Goal: Complete application form

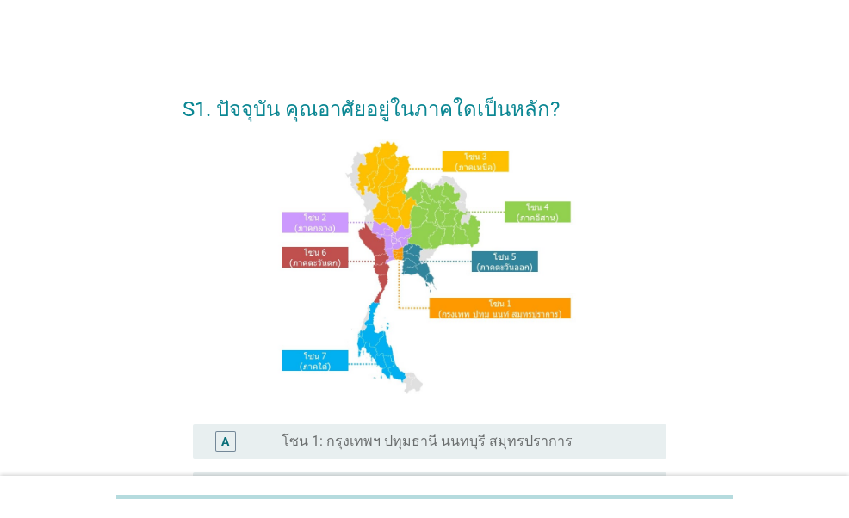
click at [427, 447] on label "โซน 1: กรุงเทพฯ ปทุมธานี นนทบุรี สมุทรปราการ" at bounding box center [426, 441] width 291 height 17
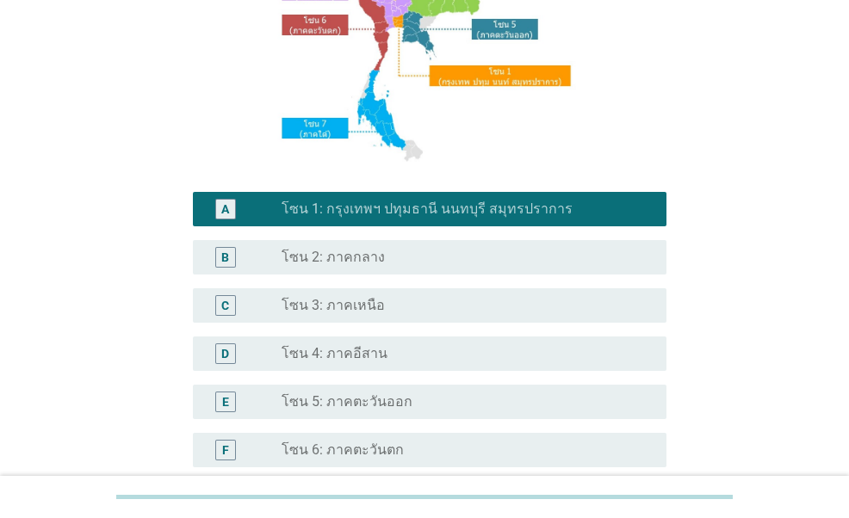
scroll to position [344, 0]
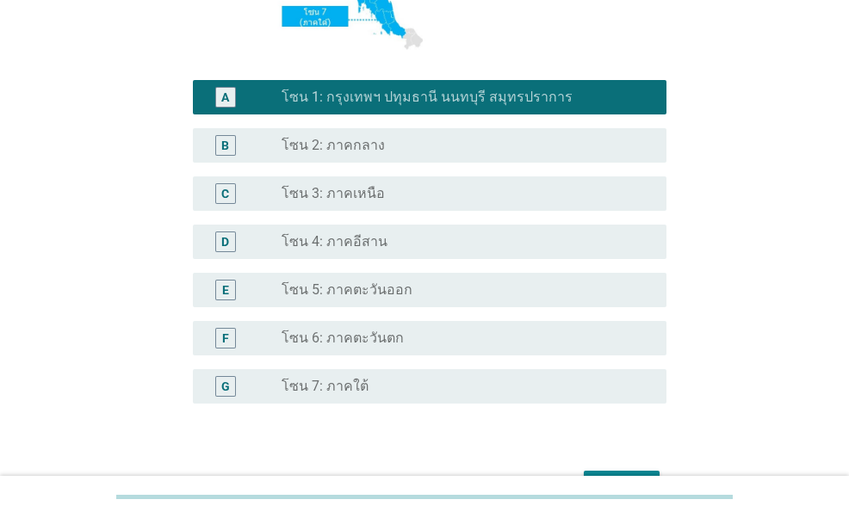
click at [646, 473] on button "ต่อไป" at bounding box center [622, 486] width 76 height 31
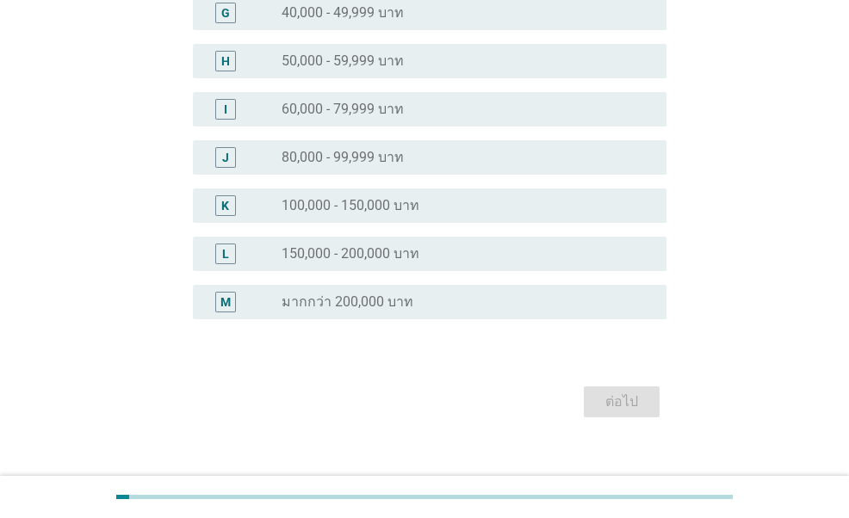
scroll to position [499, 0]
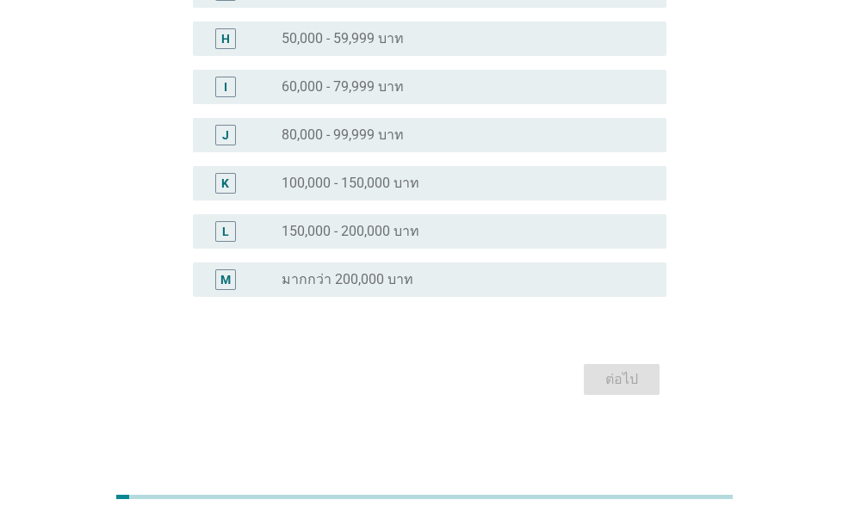
click at [432, 187] on div "radio_button_unchecked 100,000 - 150,000 บาท" at bounding box center [459, 183] width 357 height 17
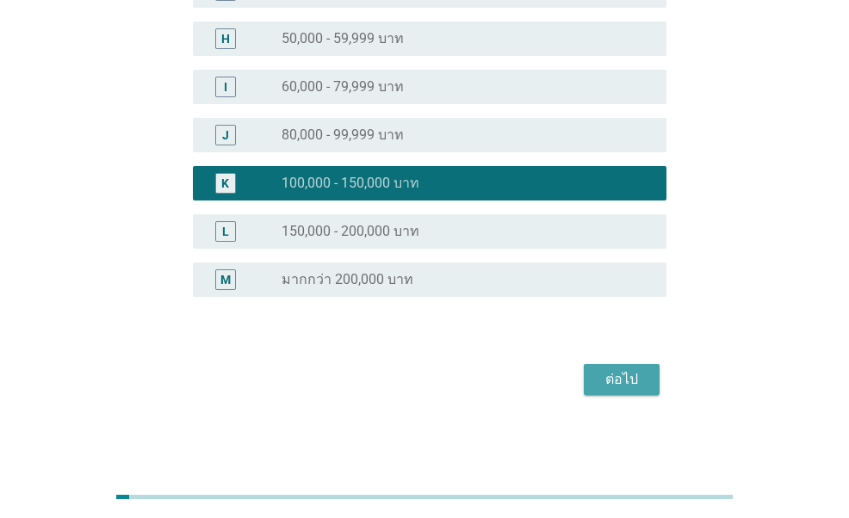
click at [640, 389] on div "ต่อไป" at bounding box center [621, 379] width 48 height 21
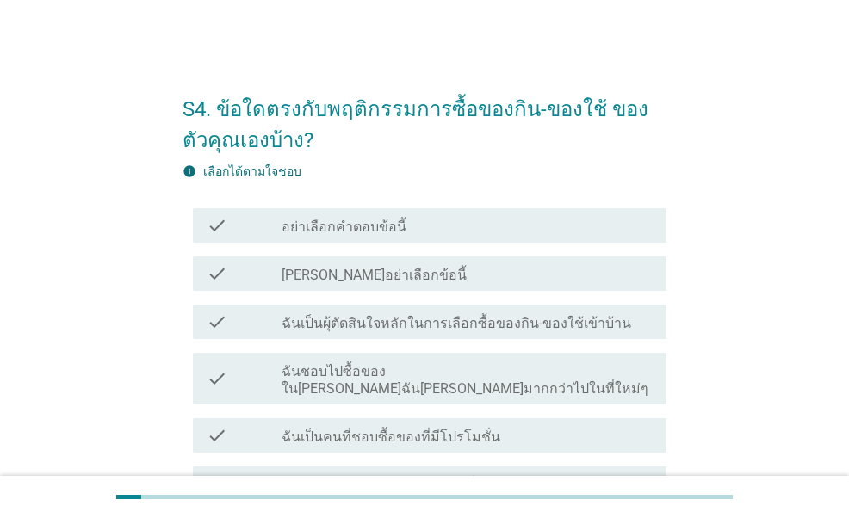
click at [409, 330] on label "ฉันเป็นผุ้ตัดสินใจหลักในการเลือกซื้อของกิน-ของใช้เข้าบ้าน" at bounding box center [455, 323] width 349 height 17
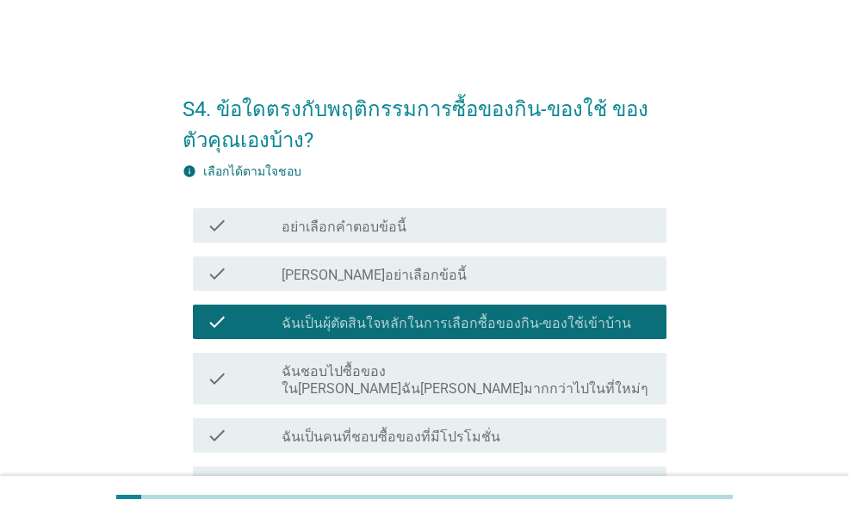
click at [408, 365] on label "ฉันชอบไปซื้อของใน[PERSON_NAME]ฉัน[PERSON_NAME]มากกว่าไปในที่ใหม่ๆ" at bounding box center [466, 380] width 371 height 34
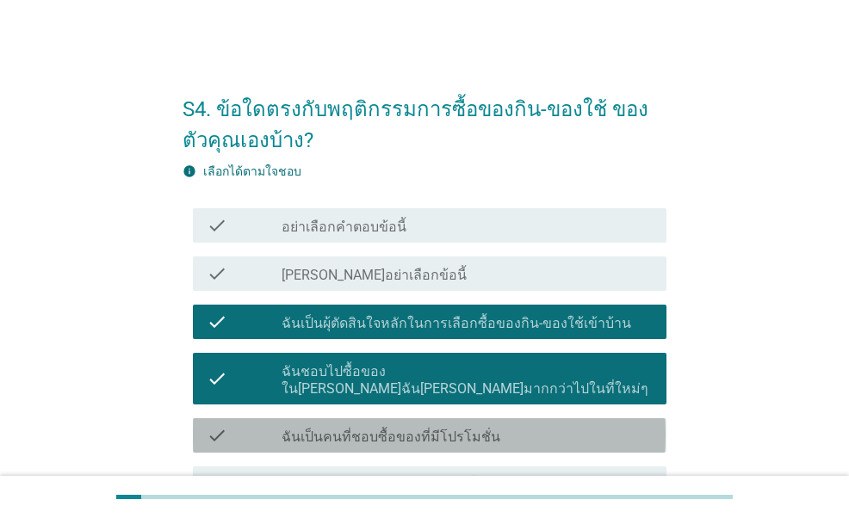
click at [411, 429] on label "ฉันเป็นคนที่ชอบซื้อของที่มีโปรโมชั่น" at bounding box center [390, 437] width 219 height 17
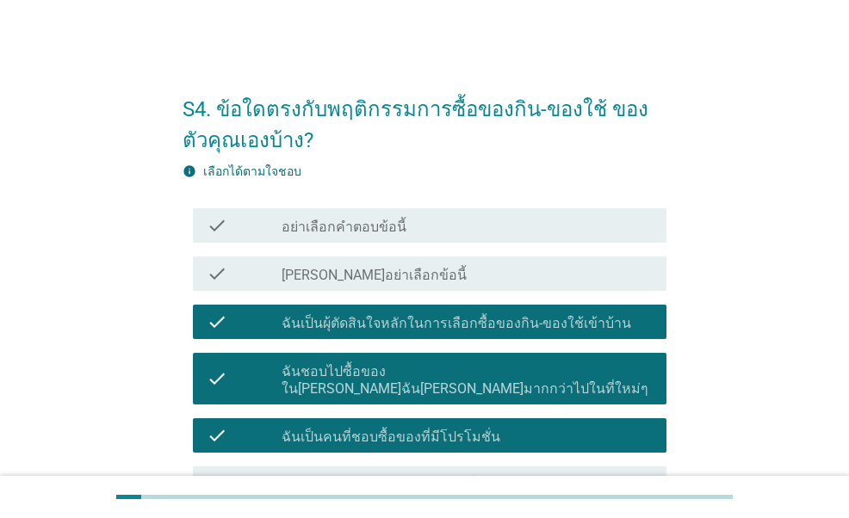
click at [406, 477] on label "ฉันชอบ[PERSON_NAME]สินค้าที่ออกใหม่" at bounding box center [403, 485] width 245 height 17
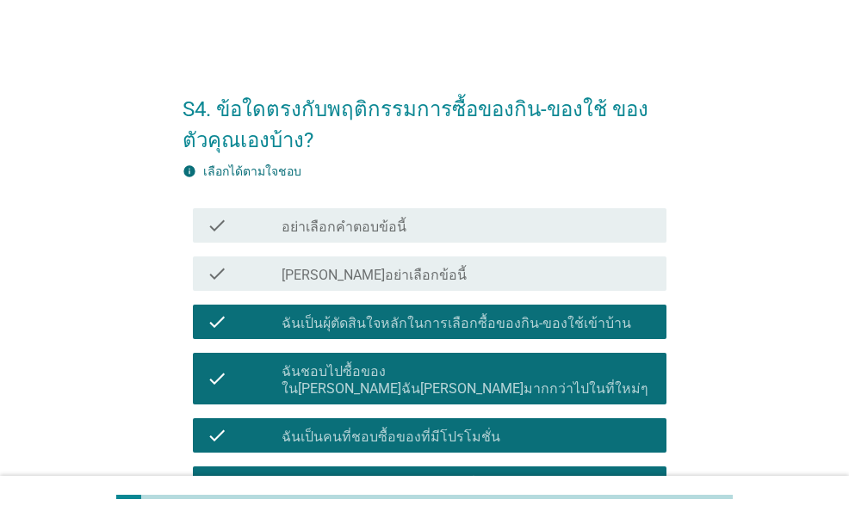
scroll to position [263, 0]
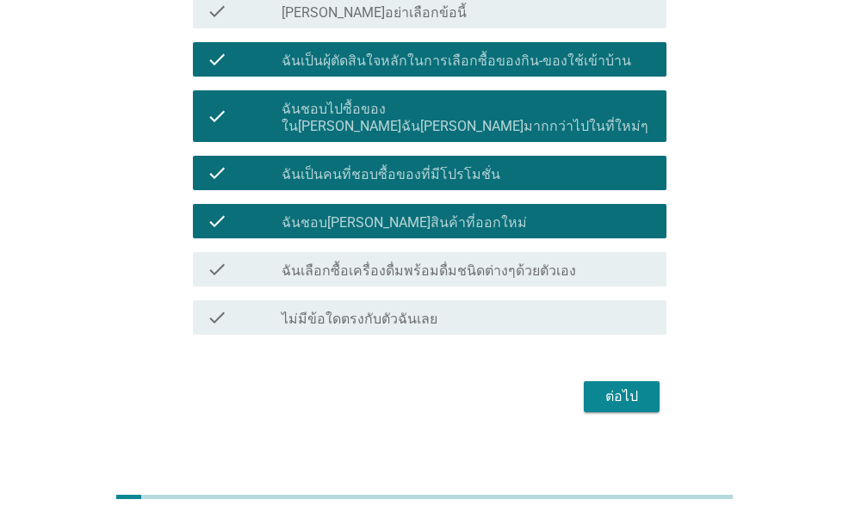
click at [485, 263] on div "check check_box_outline_blank ฉันเลือกซื้อเครื่องดื่มพร้อมดื่มชนิดต่างๆด้วยตัวเ…" at bounding box center [429, 269] width 473 height 34
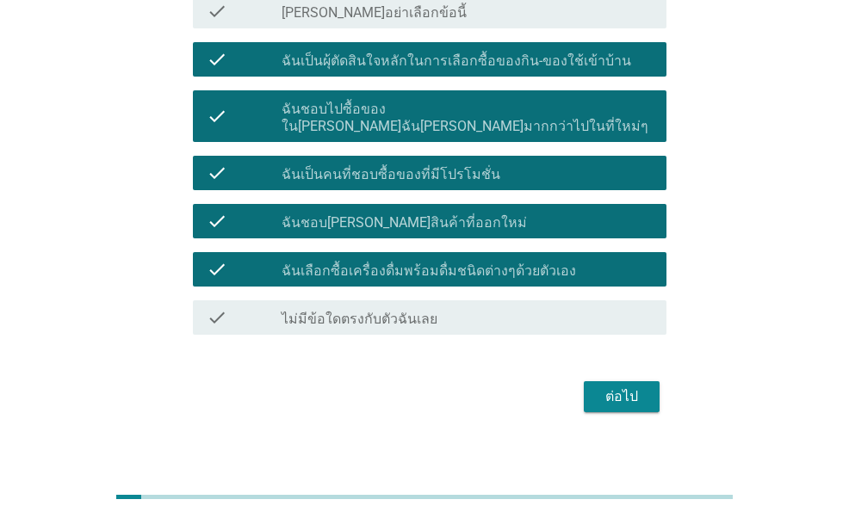
click at [608, 386] on div "ต่อไป" at bounding box center [621, 396] width 48 height 21
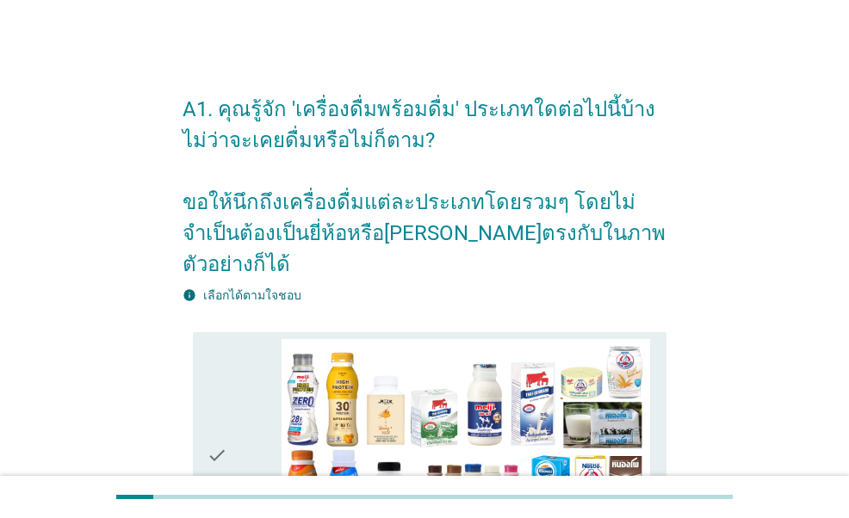
click at [234, 364] on div "check" at bounding box center [244, 456] width 74 height 234
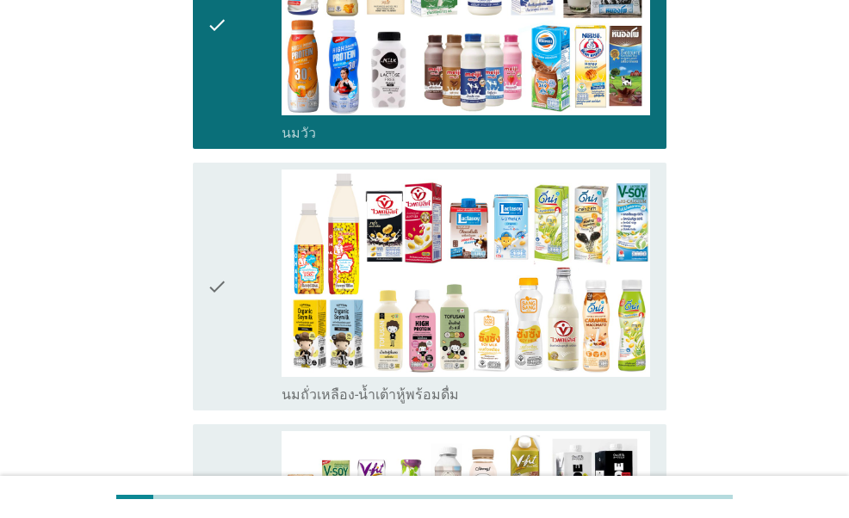
click at [229, 331] on div "check" at bounding box center [244, 287] width 74 height 234
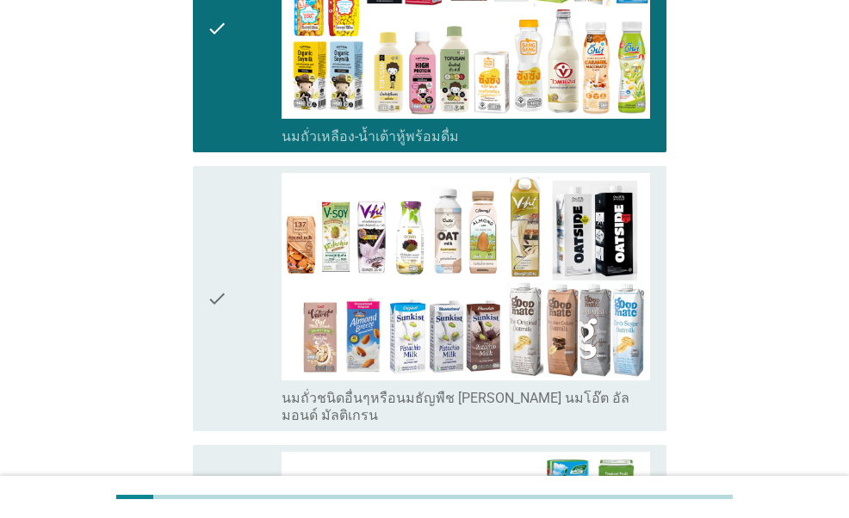
click at [249, 238] on div "check" at bounding box center [244, 298] width 74 height 251
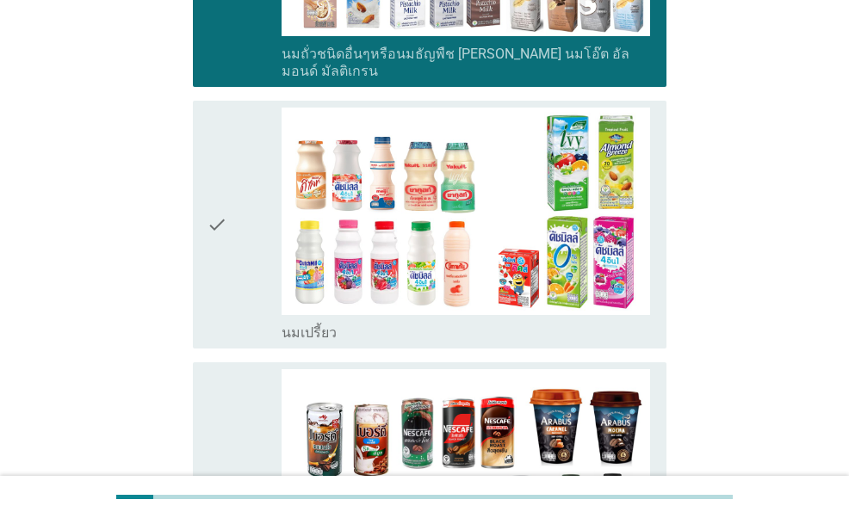
click at [232, 232] on div "check" at bounding box center [244, 225] width 74 height 234
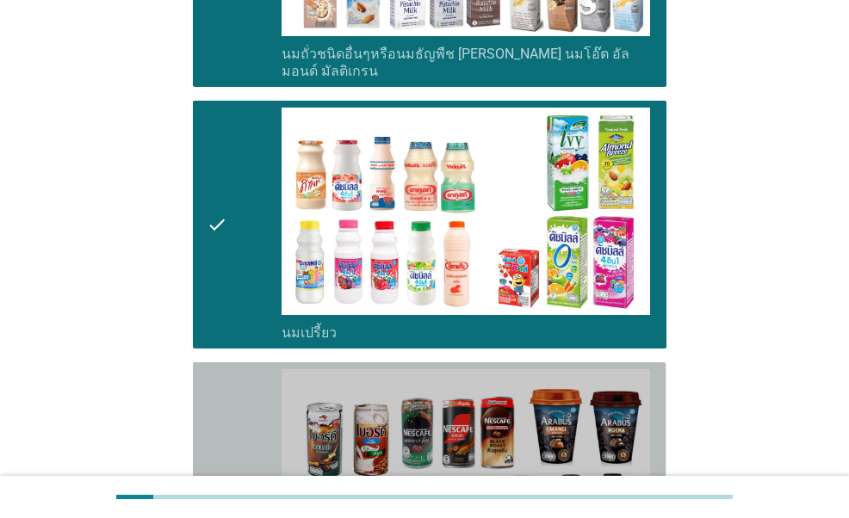
click at [243, 373] on div "check" at bounding box center [244, 486] width 74 height 234
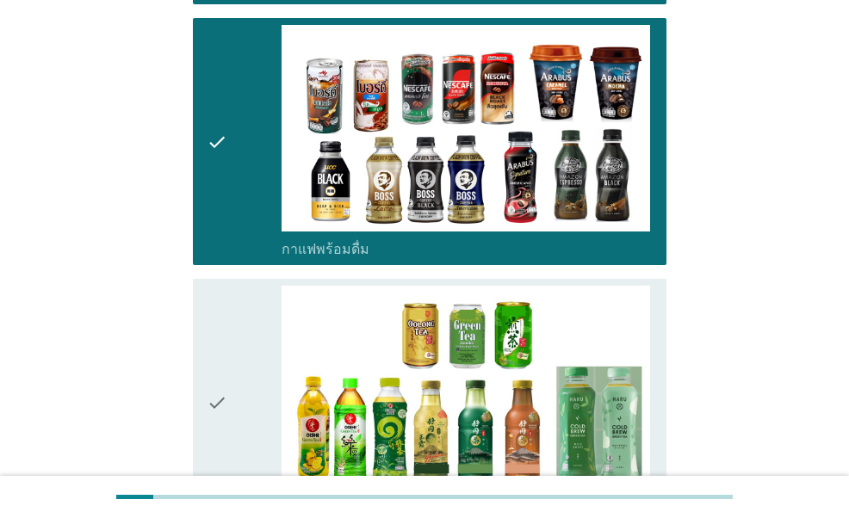
click at [239, 316] on div "check" at bounding box center [244, 403] width 74 height 234
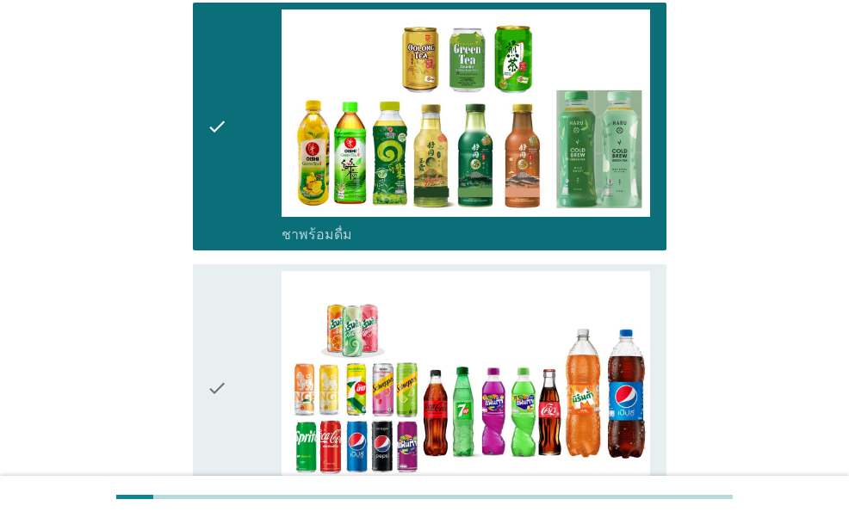
scroll to position [1721, 0]
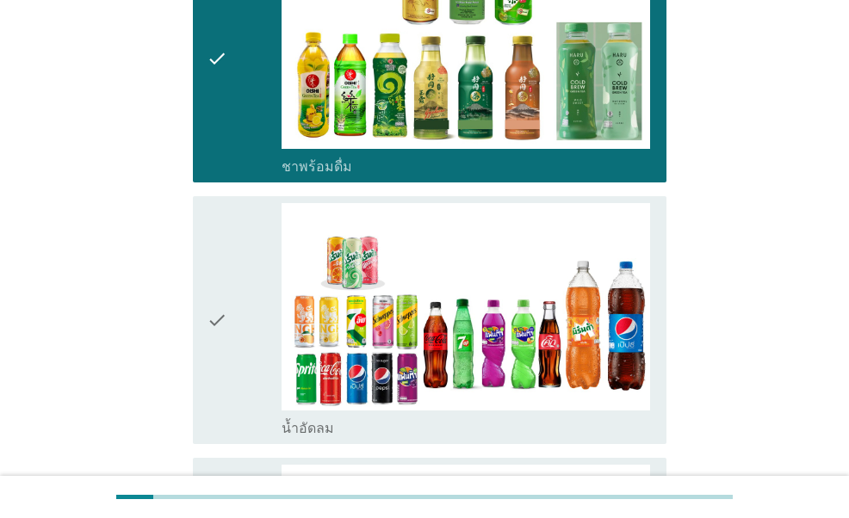
click at [238, 278] on div "check" at bounding box center [244, 320] width 74 height 234
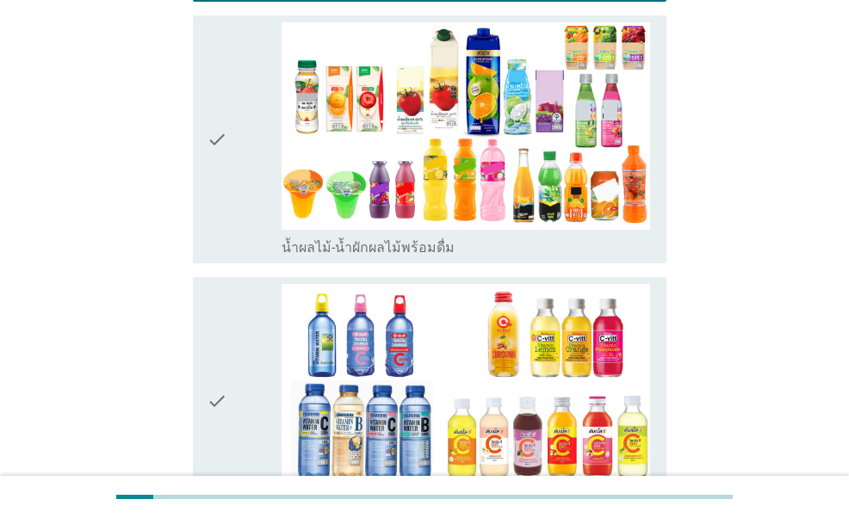
scroll to position [2582, 0]
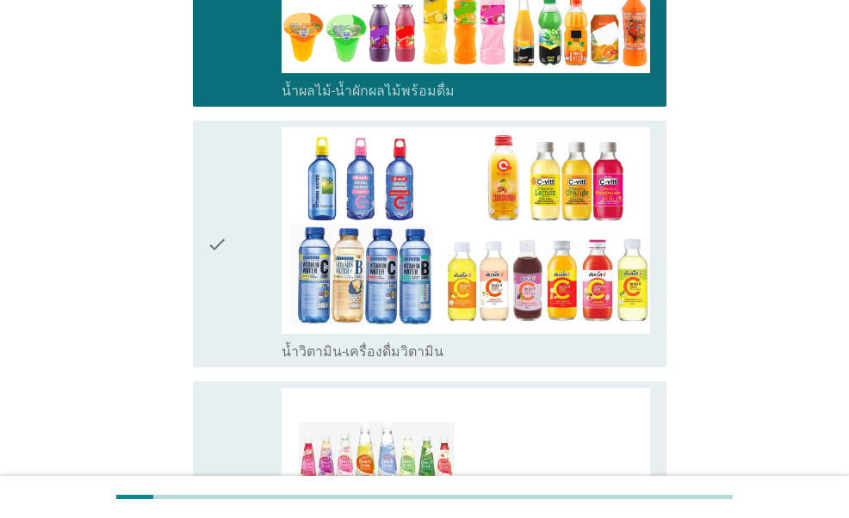
click at [225, 138] on icon "check" at bounding box center [217, 244] width 21 height 234
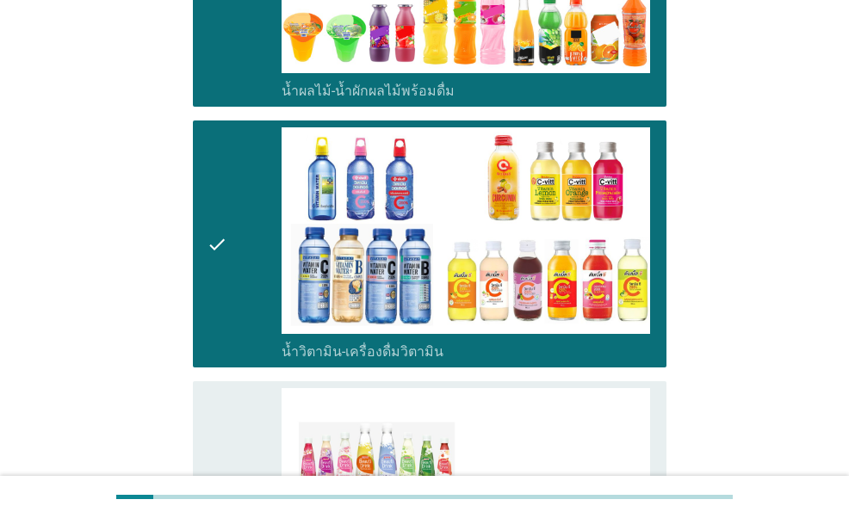
scroll to position [2840, 0]
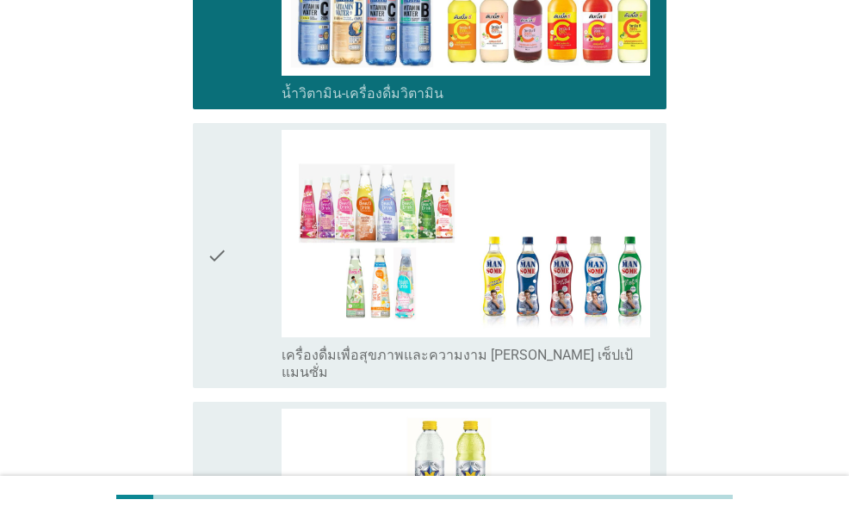
click at [213, 196] on icon "check" at bounding box center [217, 255] width 21 height 251
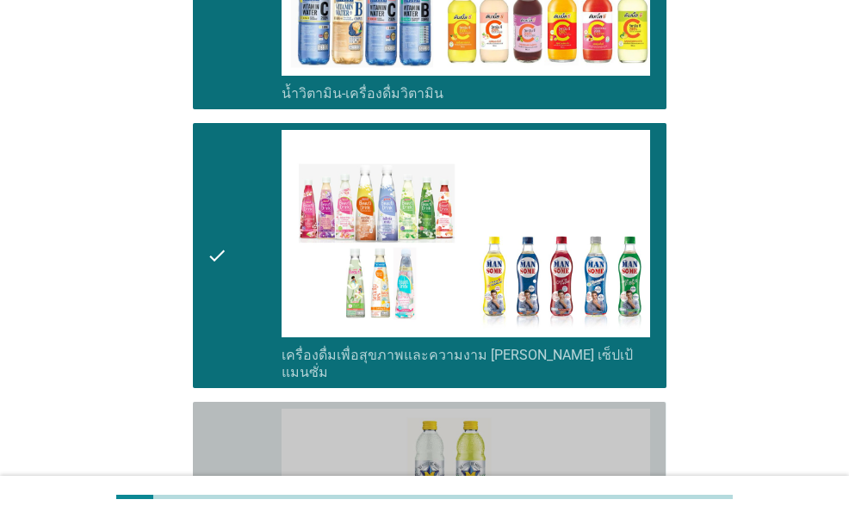
click at [227, 409] on div "check" at bounding box center [244, 526] width 74 height 234
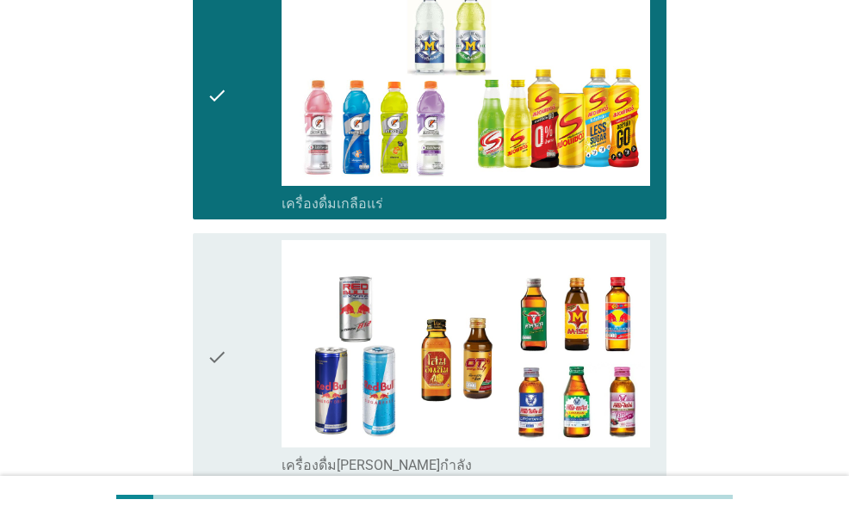
click at [222, 312] on icon "check" at bounding box center [217, 357] width 21 height 234
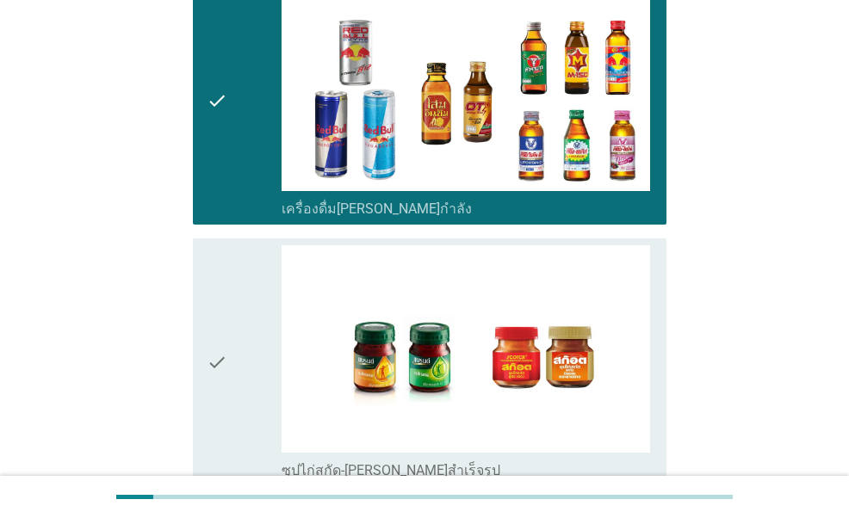
scroll to position [3615, 0]
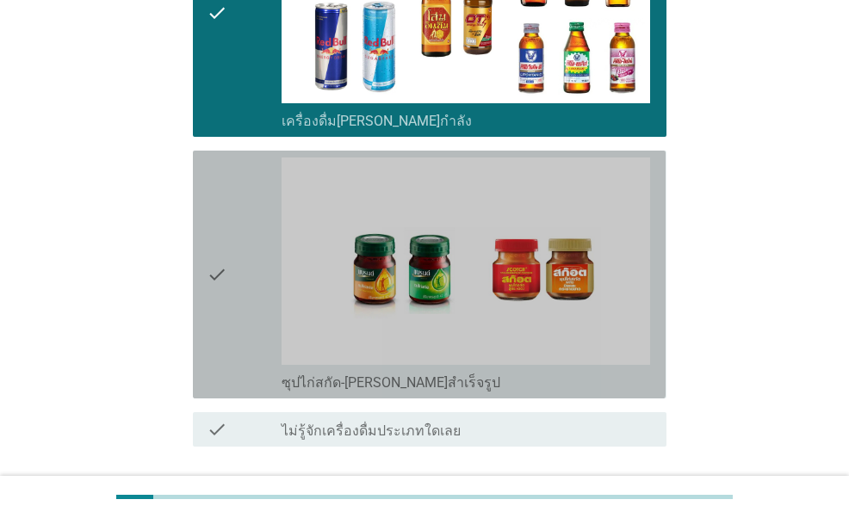
click at [224, 219] on icon "check" at bounding box center [217, 275] width 21 height 234
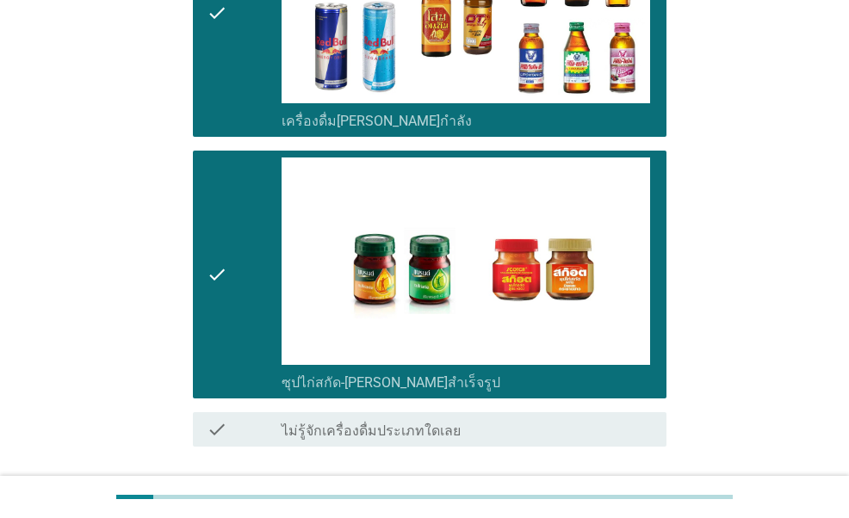
click at [616, 488] on div "ต่อไป" at bounding box center [423, 508] width 483 height 41
click at [615, 498] on div "ต่อไป" at bounding box center [621, 508] width 48 height 21
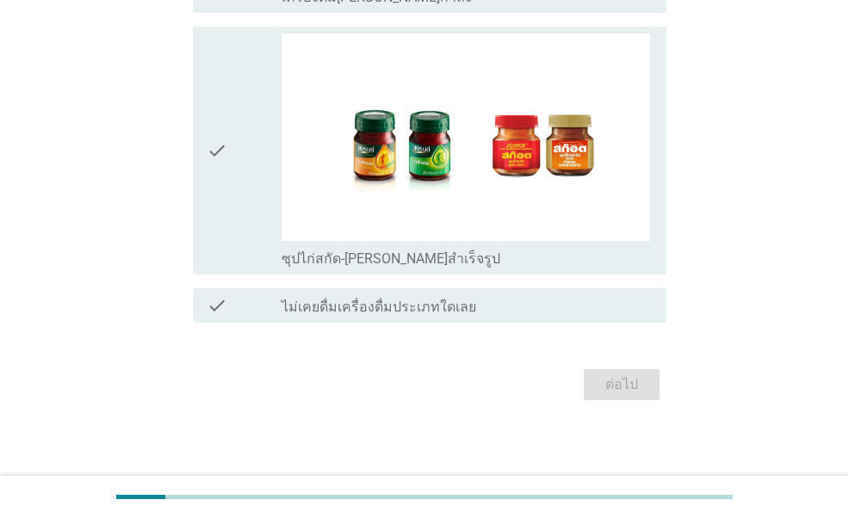
scroll to position [0, 0]
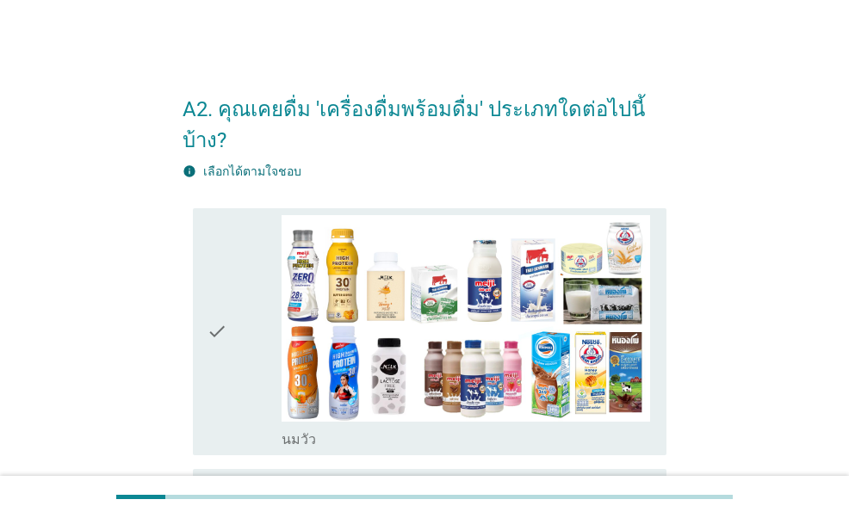
click at [226, 304] on icon "check" at bounding box center [217, 332] width 21 height 234
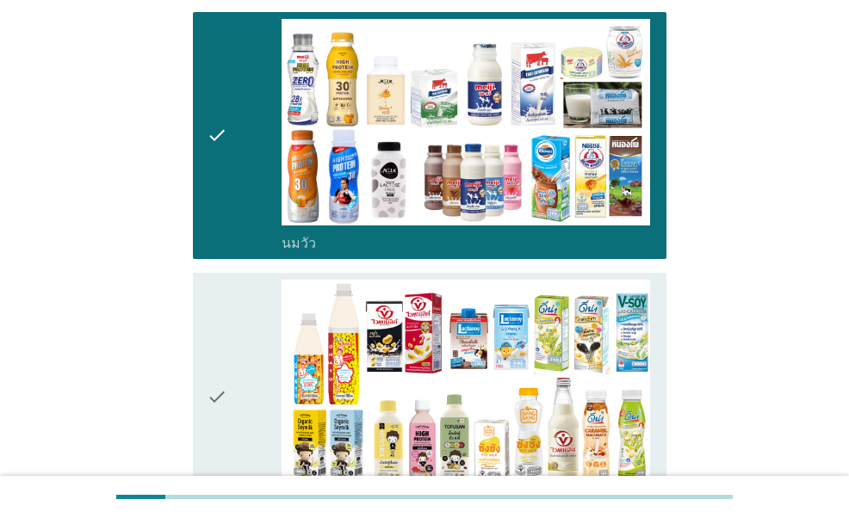
scroll to position [430, 0]
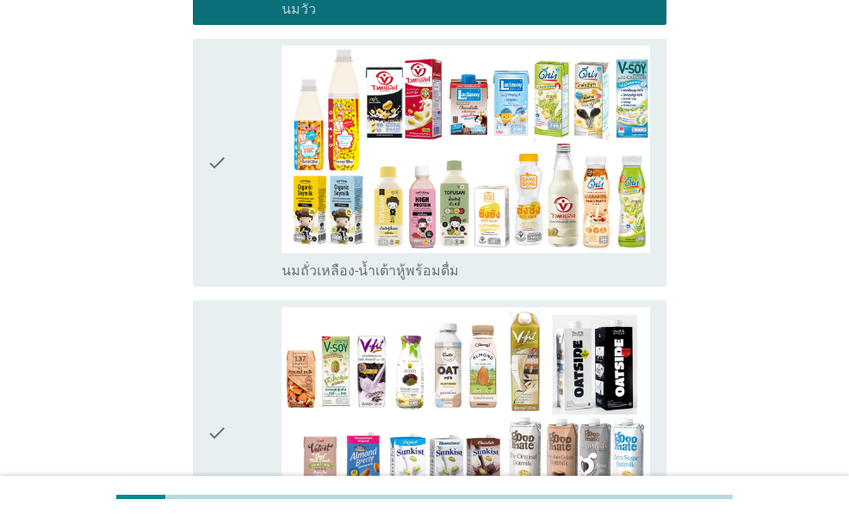
click at [217, 256] on div "check check_box_outline_blank นมถั่วเหลือง-น้ำเต้าหู้พร้อมดื่ม" at bounding box center [423, 163] width 483 height 262
drag, startPoint x: 221, startPoint y: 323, endPoint x: 224, endPoint y: 307, distance: 15.7
click at [222, 319] on icon "check" at bounding box center [217, 432] width 21 height 251
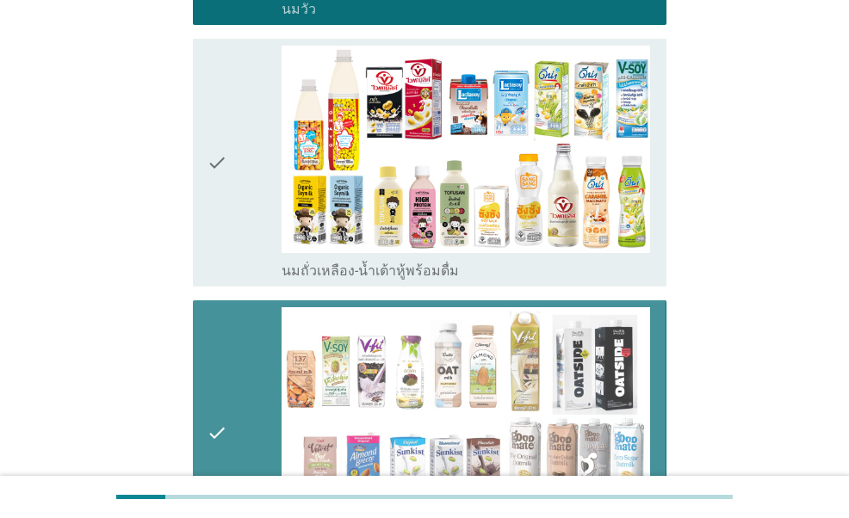
click at [224, 221] on icon "check" at bounding box center [217, 163] width 21 height 234
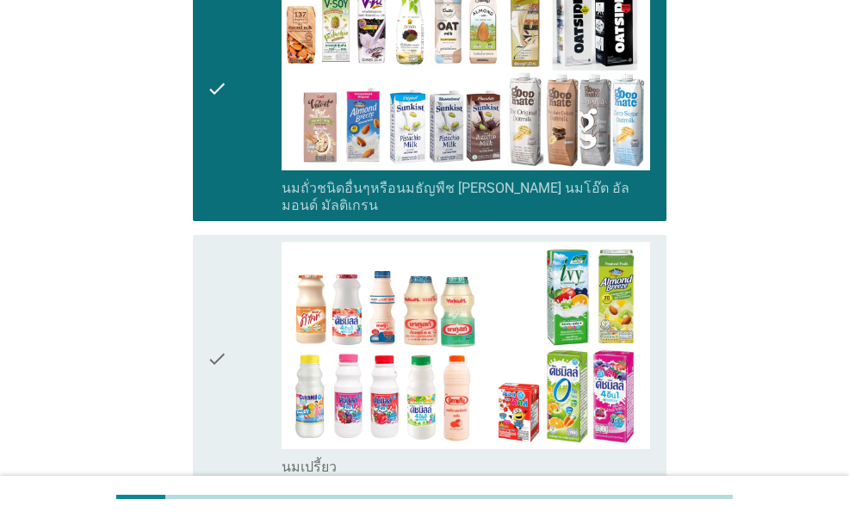
click at [230, 316] on div "check" at bounding box center [244, 359] width 74 height 234
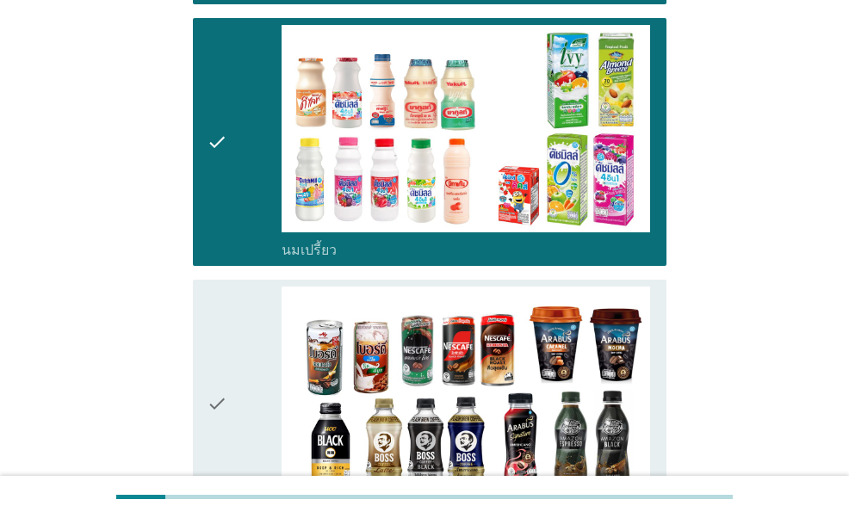
scroll to position [1205, 0]
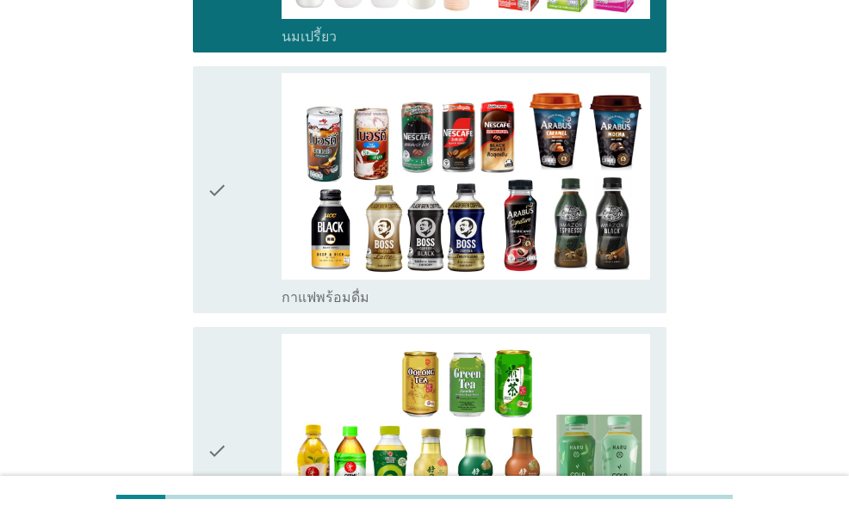
click at [220, 257] on div "check check_box_outline_blank กาแฟพร้อมดื่ม" at bounding box center [429, 190] width 473 height 248
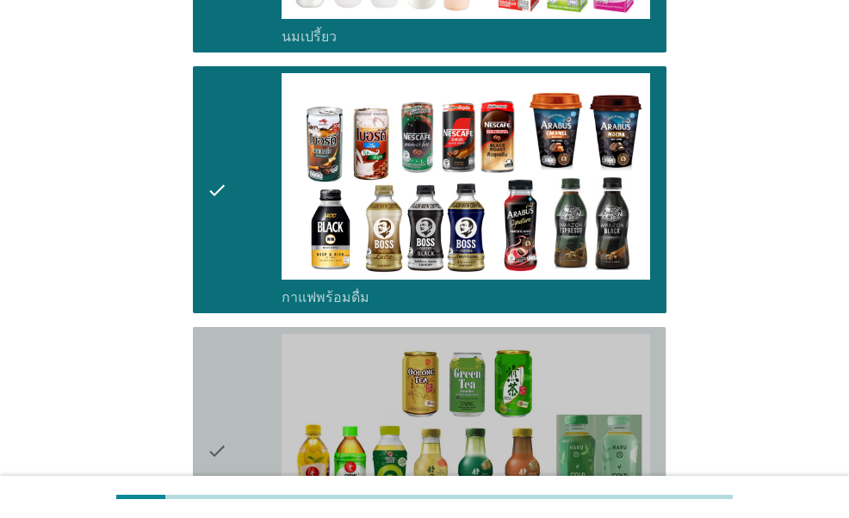
click at [227, 334] on icon "check" at bounding box center [217, 451] width 21 height 234
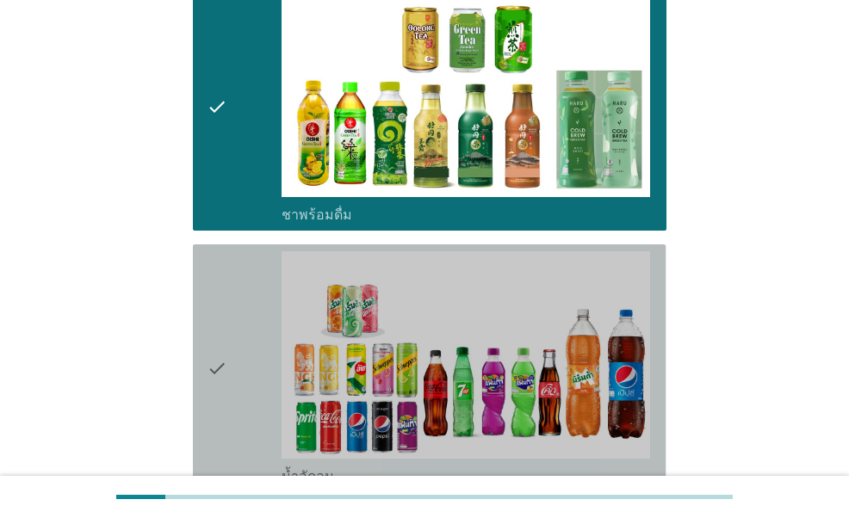
click at [223, 331] on icon "check" at bounding box center [217, 368] width 21 height 234
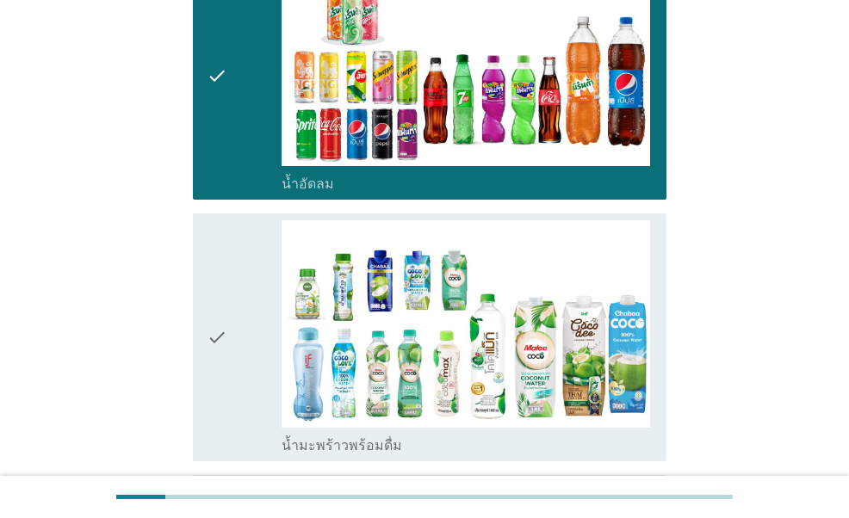
scroll to position [1980, 0]
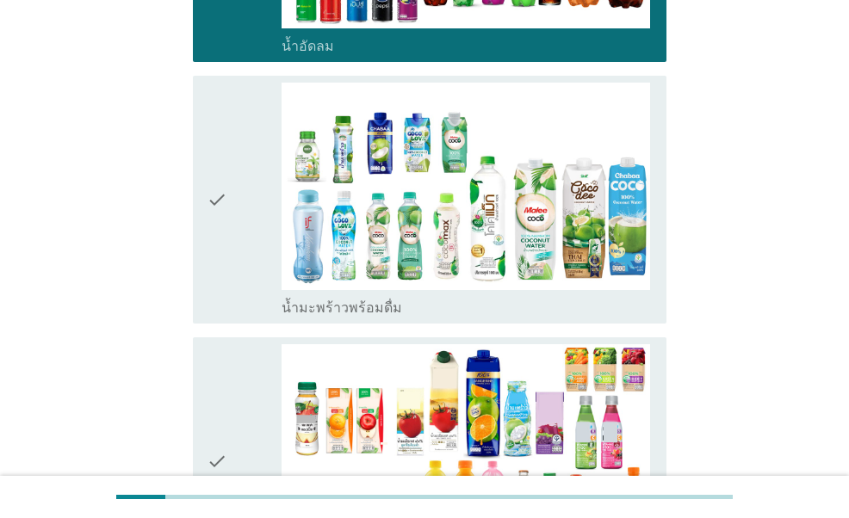
click at [220, 254] on icon "check" at bounding box center [217, 200] width 21 height 234
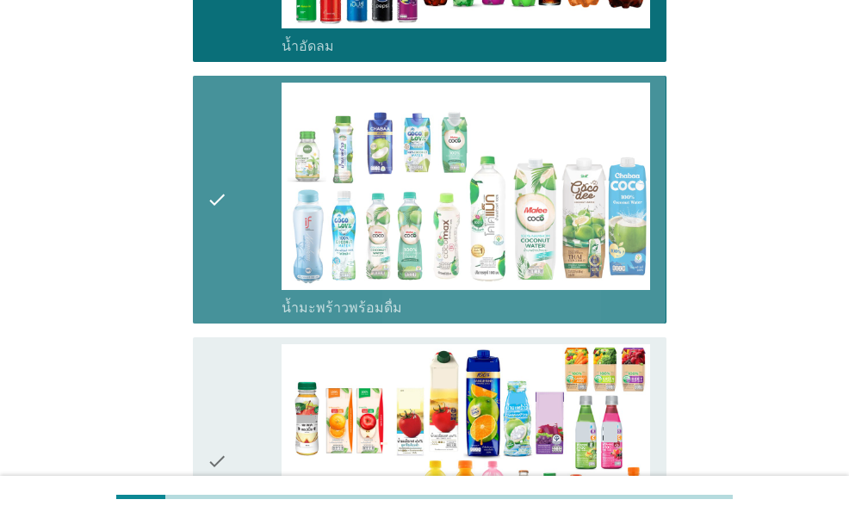
click at [219, 347] on icon "check" at bounding box center [217, 461] width 21 height 234
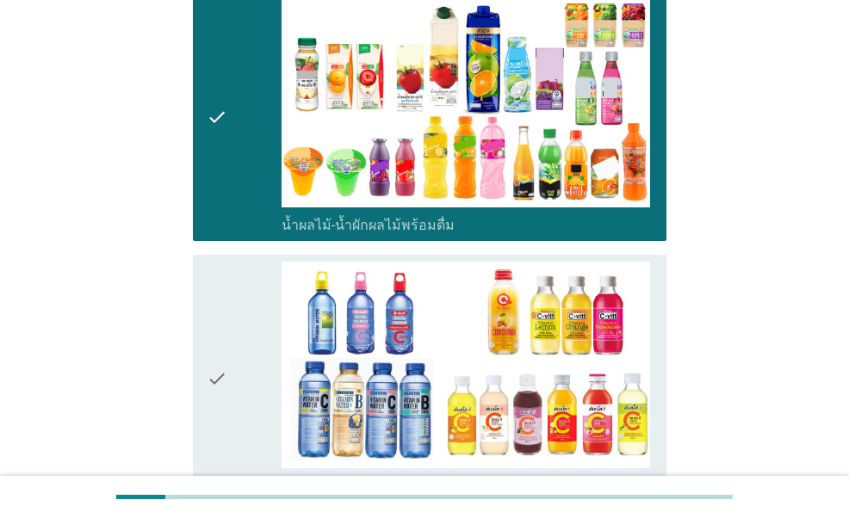
click at [222, 321] on icon "check" at bounding box center [217, 379] width 21 height 234
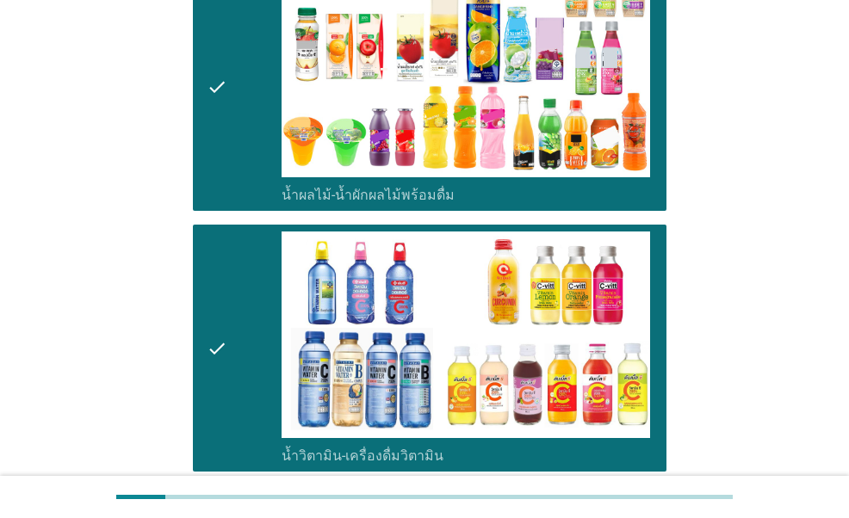
scroll to position [2668, 0]
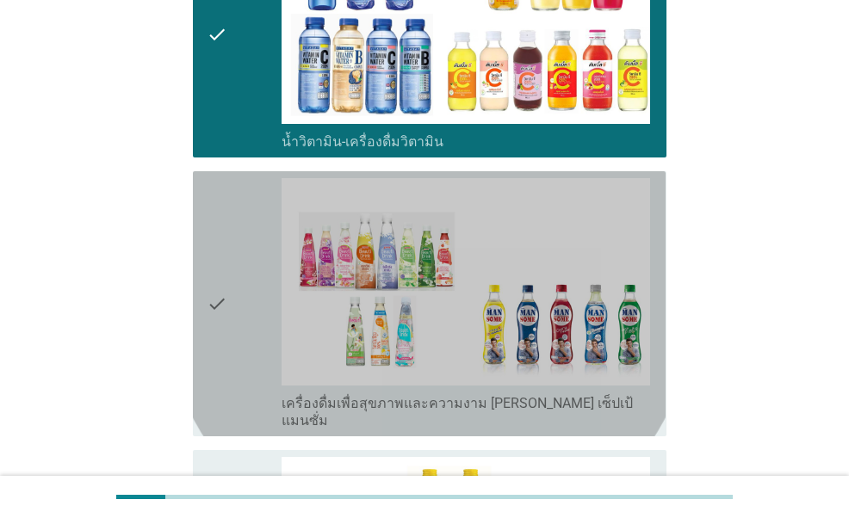
click at [220, 270] on icon "check" at bounding box center [217, 303] width 21 height 251
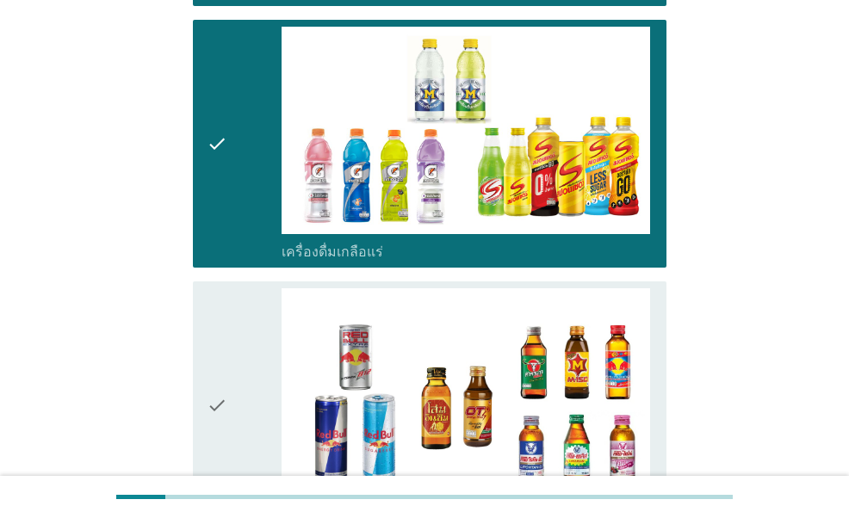
click at [239, 318] on div "check" at bounding box center [244, 405] width 74 height 234
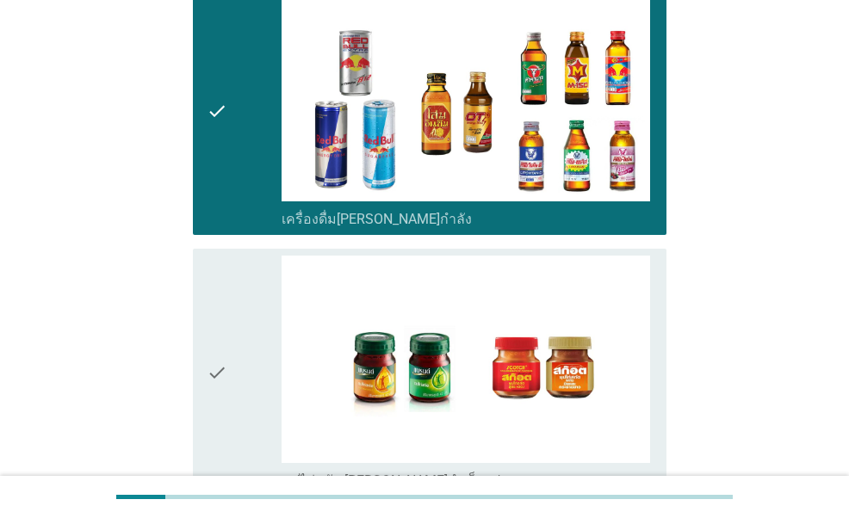
scroll to position [3443, 0]
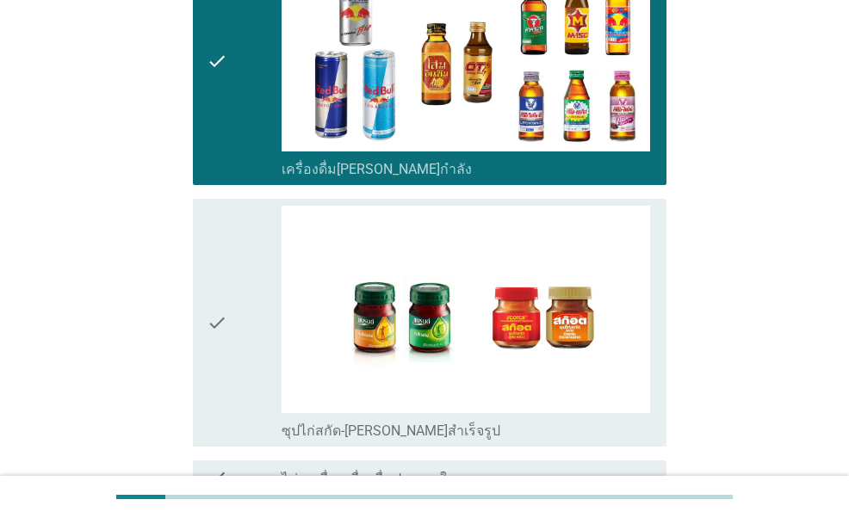
click at [239, 250] on div "check" at bounding box center [244, 323] width 74 height 234
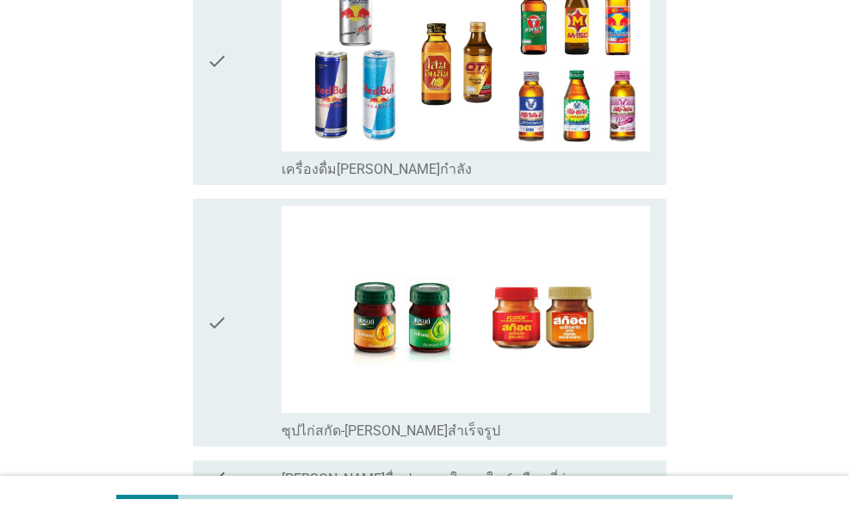
scroll to position [0, 0]
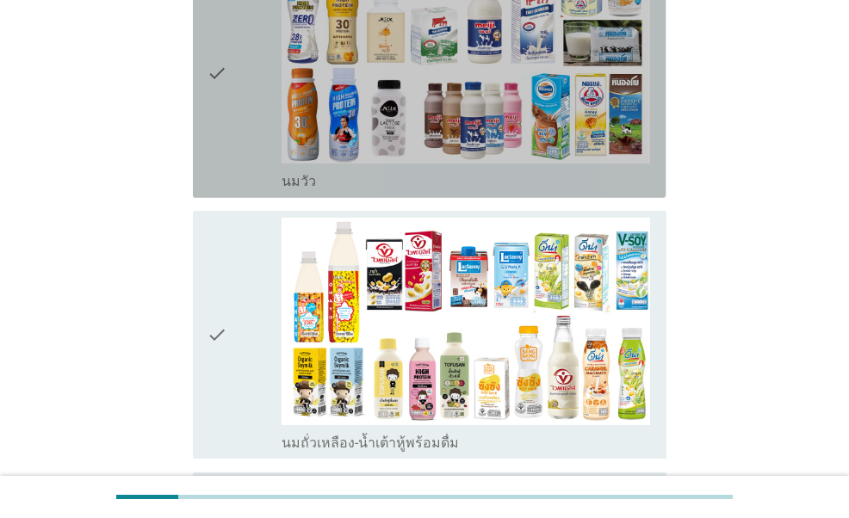
drag, startPoint x: 215, startPoint y: 144, endPoint x: 220, endPoint y: 203, distance: 59.6
click at [215, 143] on icon "check" at bounding box center [217, 74] width 21 height 234
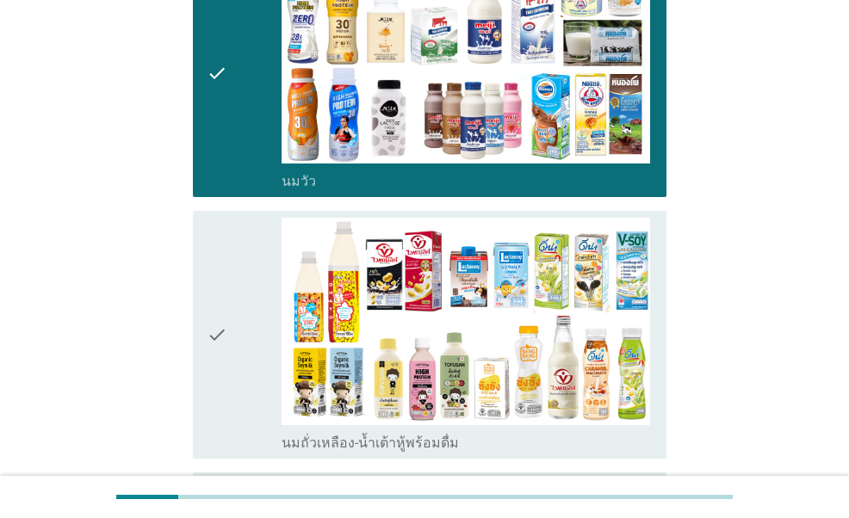
drag, startPoint x: 222, startPoint y: 272, endPoint x: 223, endPoint y: 294, distance: 21.5
click at [222, 273] on icon "check" at bounding box center [217, 335] width 21 height 234
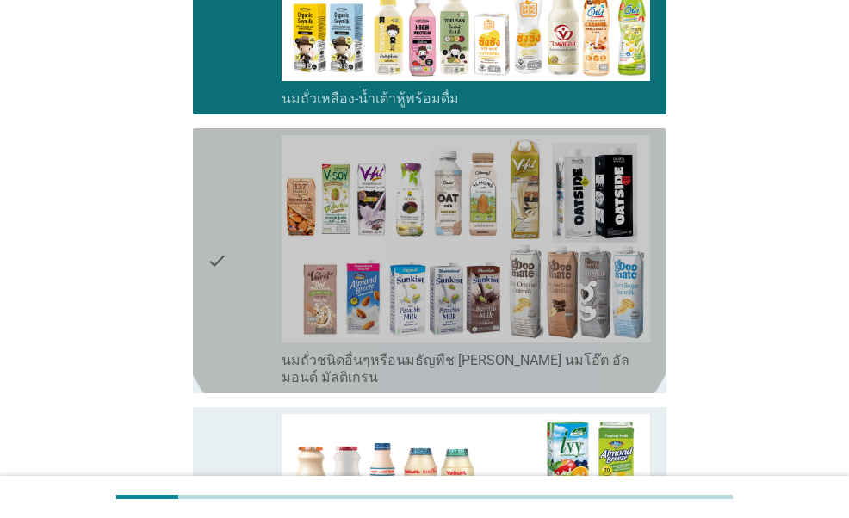
click at [223, 283] on icon "check" at bounding box center [217, 260] width 21 height 251
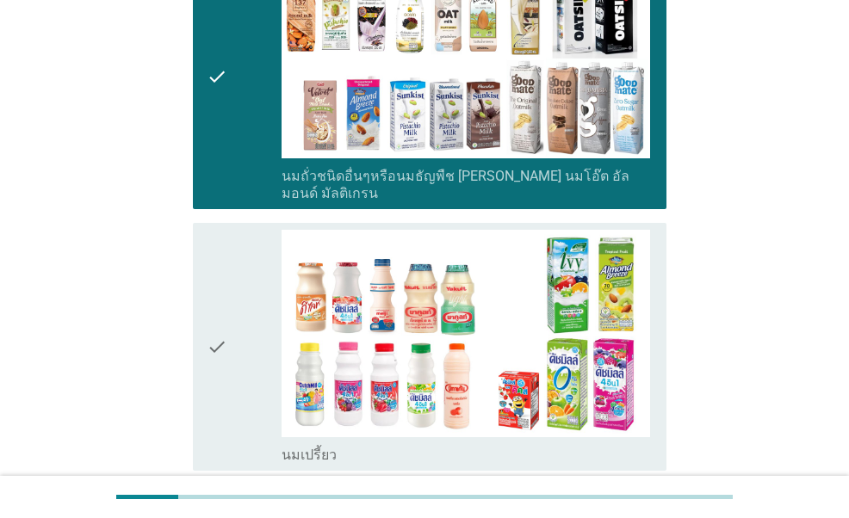
scroll to position [861, 0]
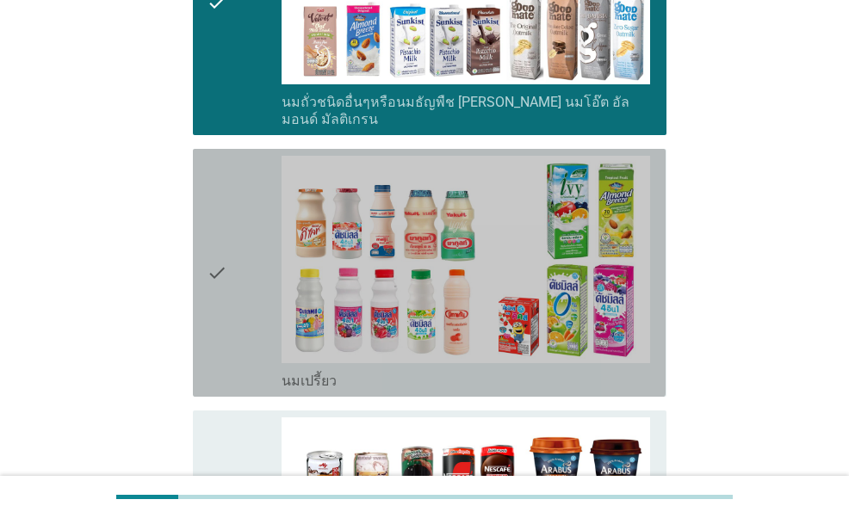
click at [234, 228] on div "check" at bounding box center [244, 273] width 74 height 234
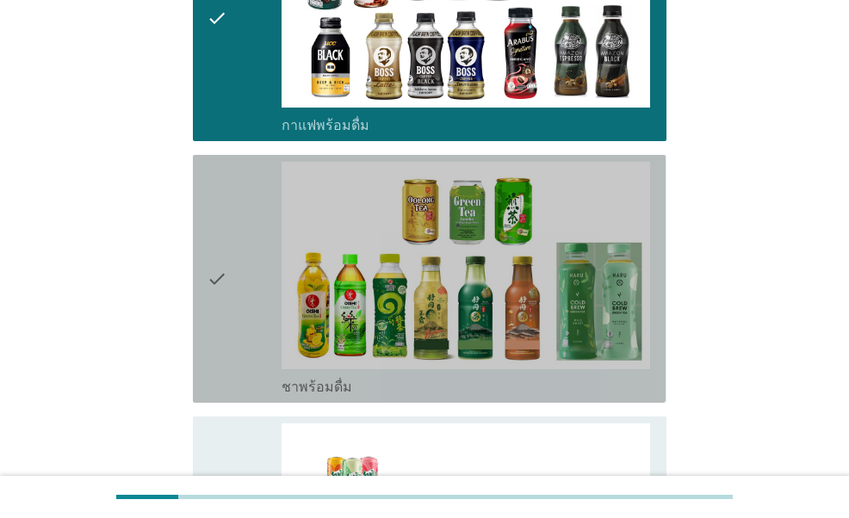
click at [238, 261] on div "check" at bounding box center [244, 279] width 74 height 234
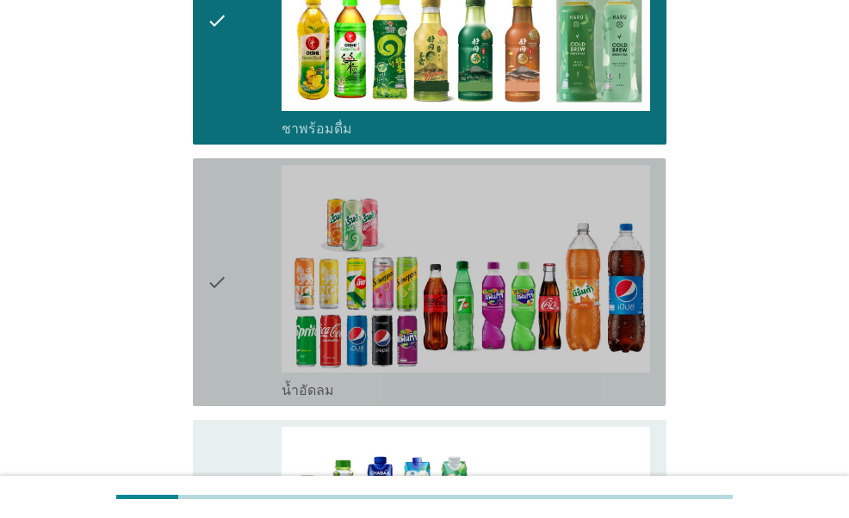
click at [229, 209] on div "check" at bounding box center [244, 282] width 74 height 234
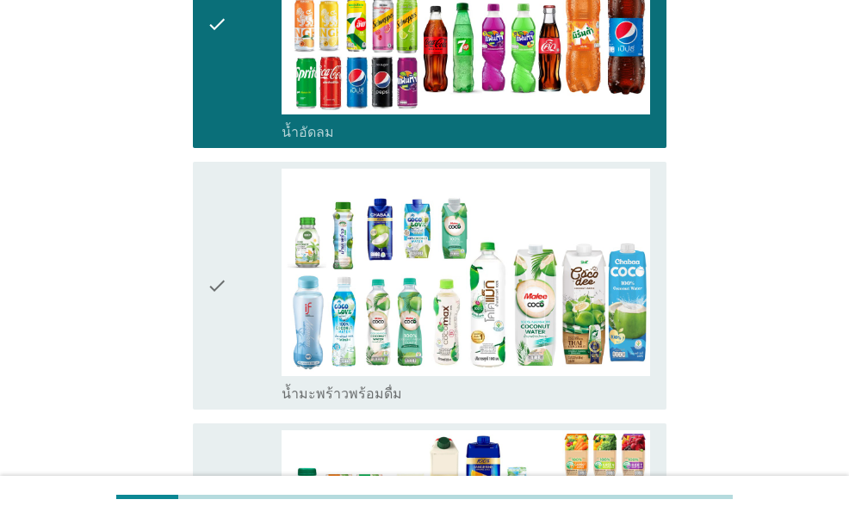
click at [231, 204] on div "check" at bounding box center [244, 286] width 74 height 234
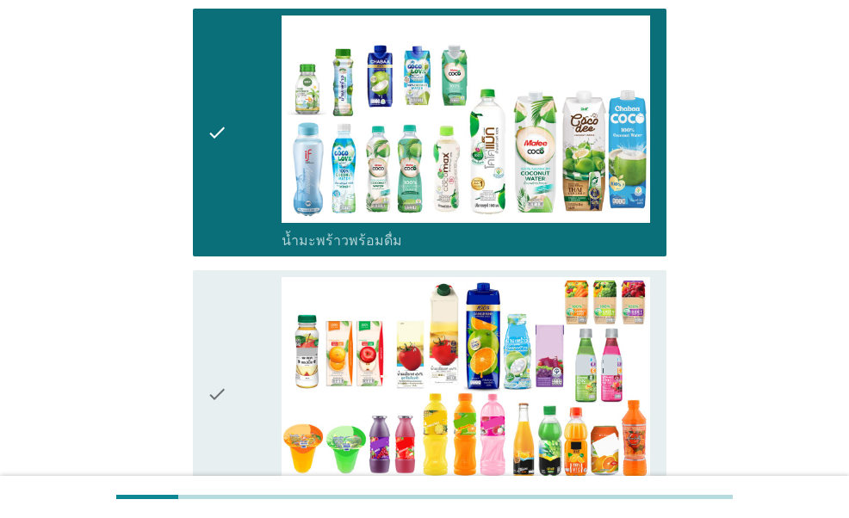
scroll to position [2238, 0]
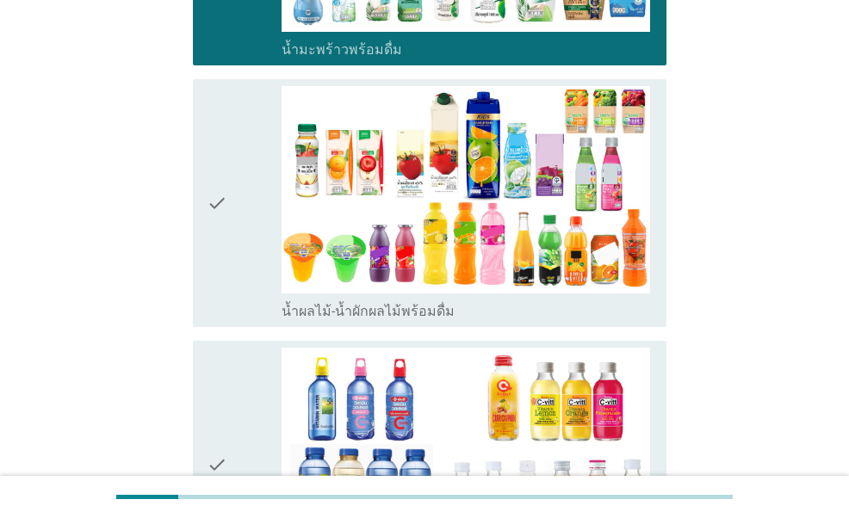
click at [234, 228] on div "check" at bounding box center [244, 203] width 74 height 234
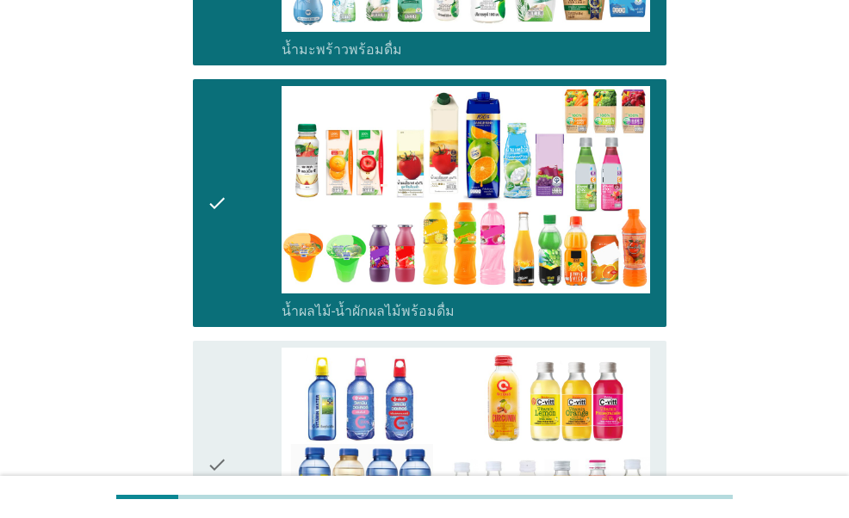
click at [238, 403] on div "check" at bounding box center [244, 465] width 74 height 234
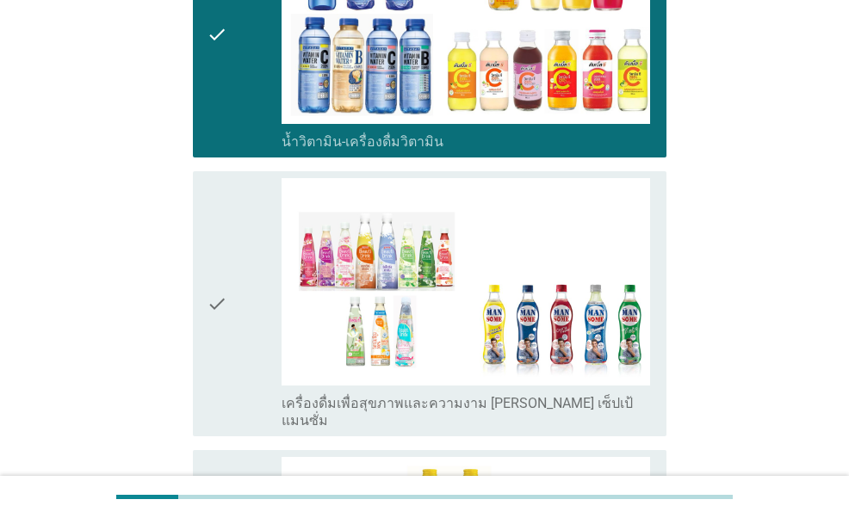
click at [236, 254] on div "check" at bounding box center [244, 303] width 74 height 251
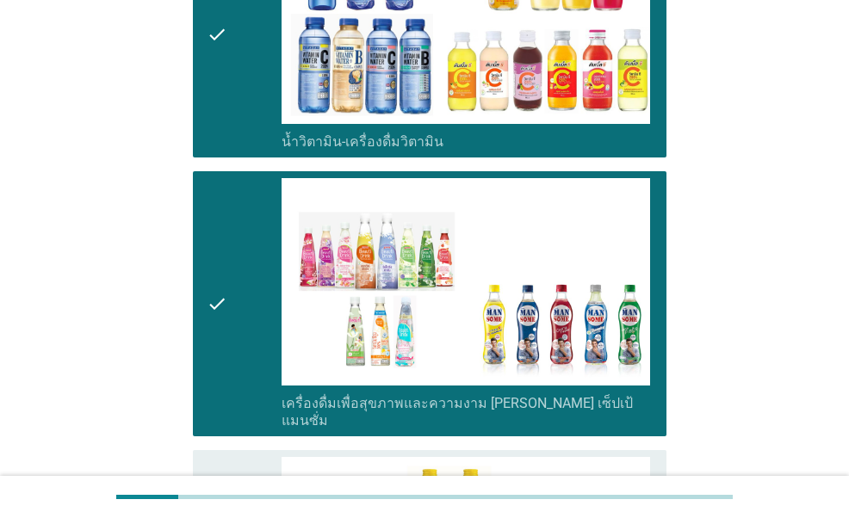
scroll to position [3099, 0]
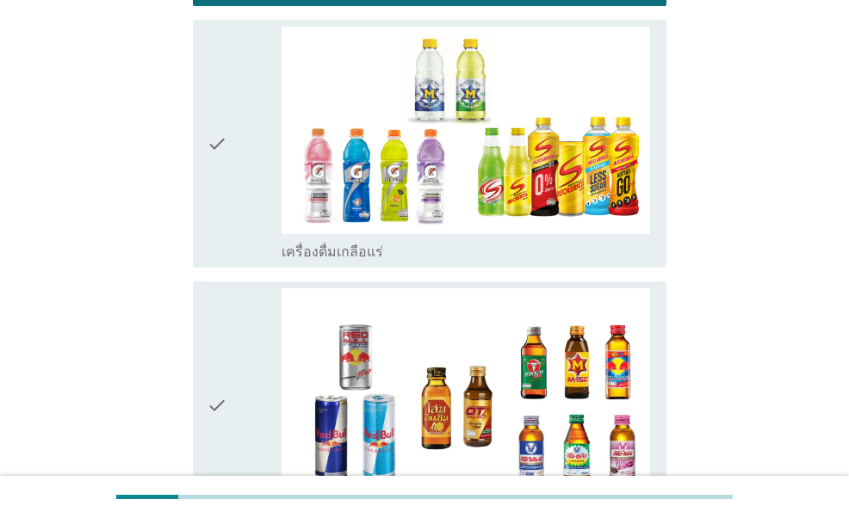
click at [223, 139] on icon "check" at bounding box center [217, 144] width 21 height 234
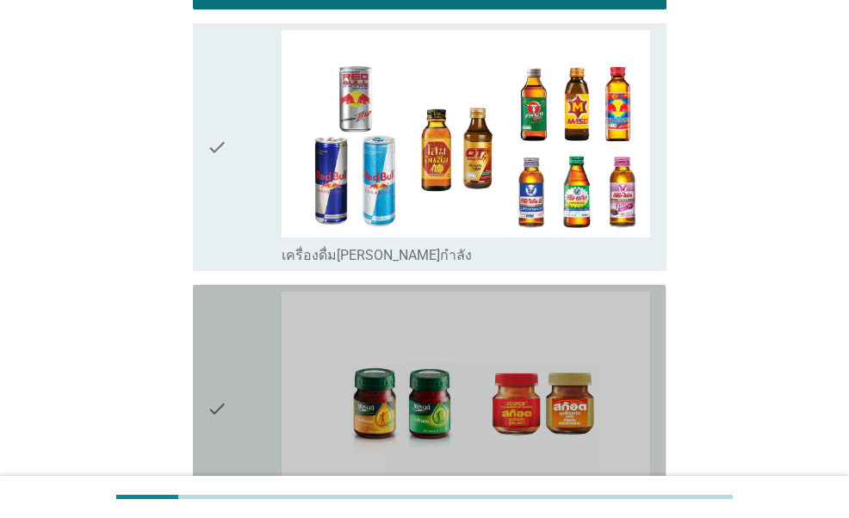
click at [228, 321] on div "check" at bounding box center [244, 409] width 74 height 234
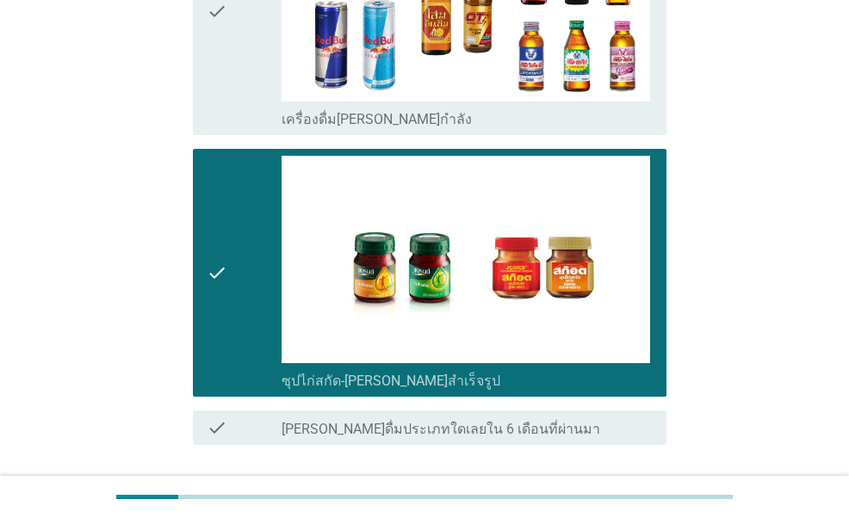
scroll to position [3582, 0]
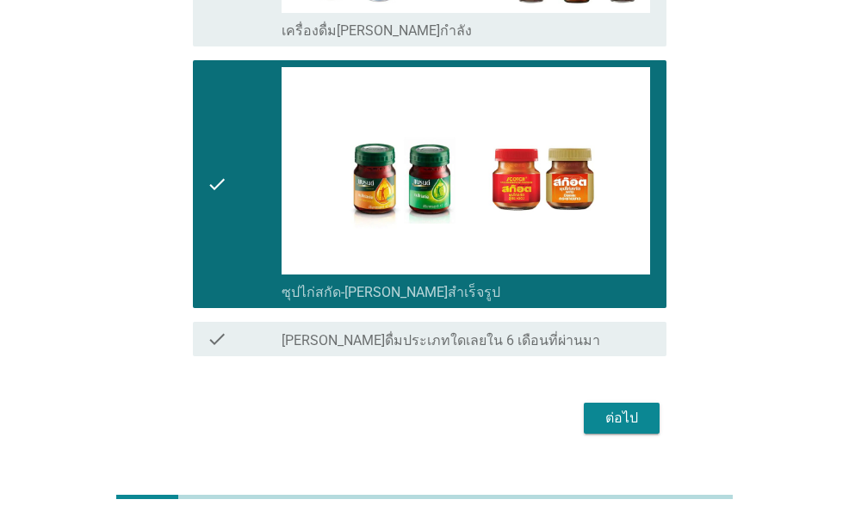
click at [592, 403] on button "ต่อไป" at bounding box center [622, 418] width 76 height 31
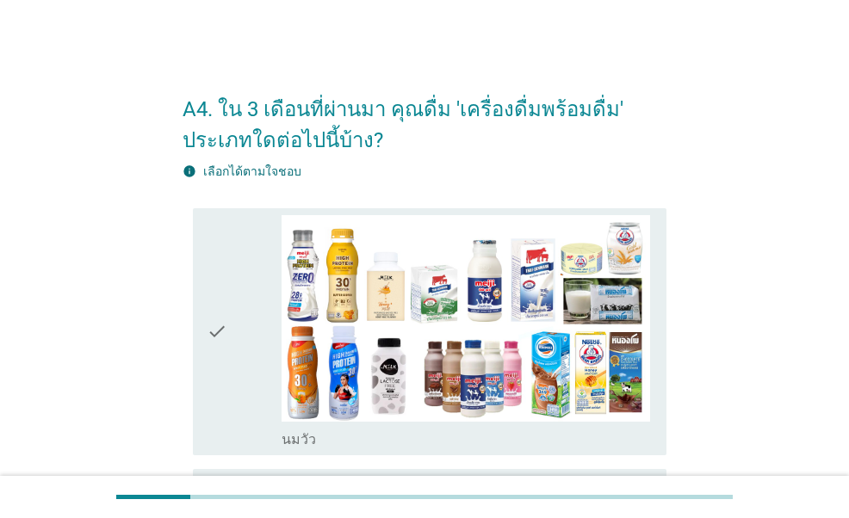
click at [259, 323] on div "check" at bounding box center [244, 332] width 74 height 234
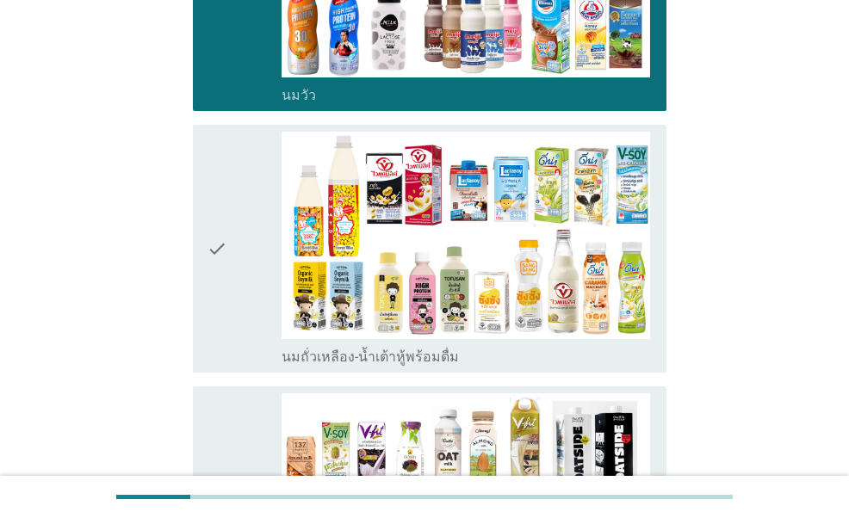
click at [256, 275] on div "check" at bounding box center [244, 249] width 74 height 234
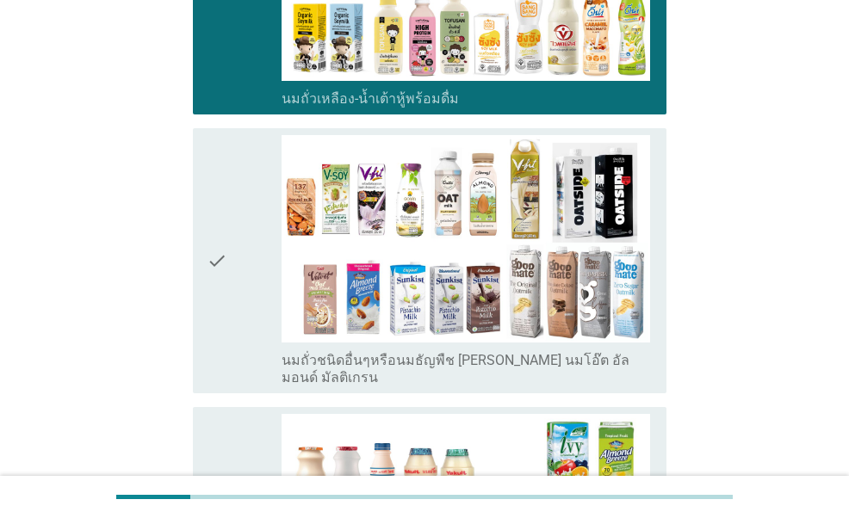
click at [233, 209] on div "check" at bounding box center [244, 260] width 74 height 251
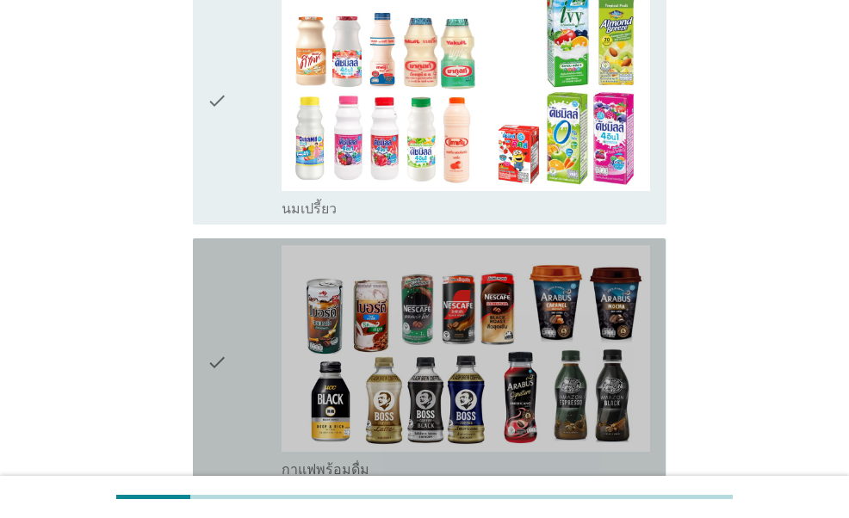
click at [241, 319] on div "check" at bounding box center [244, 362] width 74 height 234
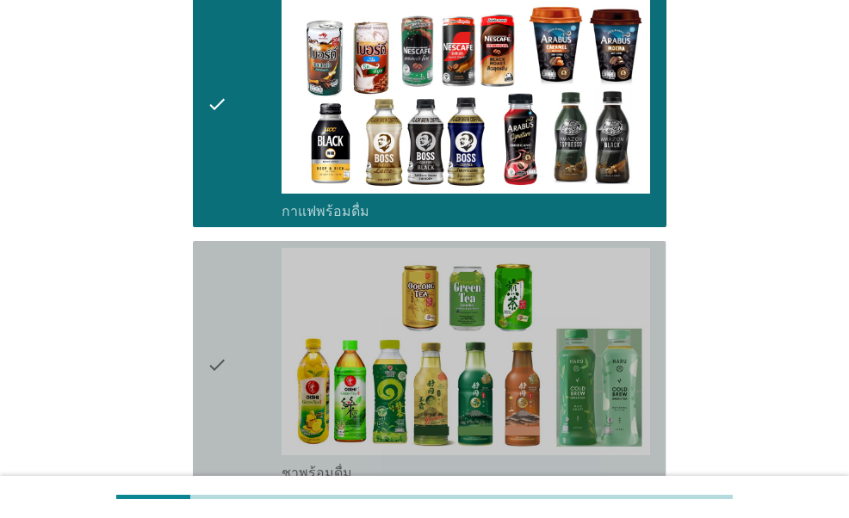
click at [232, 286] on div "check" at bounding box center [244, 365] width 74 height 234
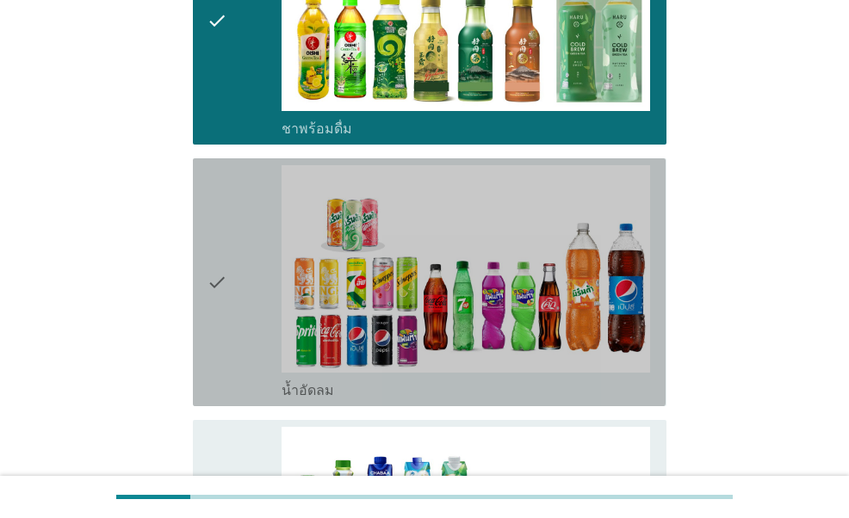
click at [236, 284] on div "check" at bounding box center [244, 282] width 74 height 234
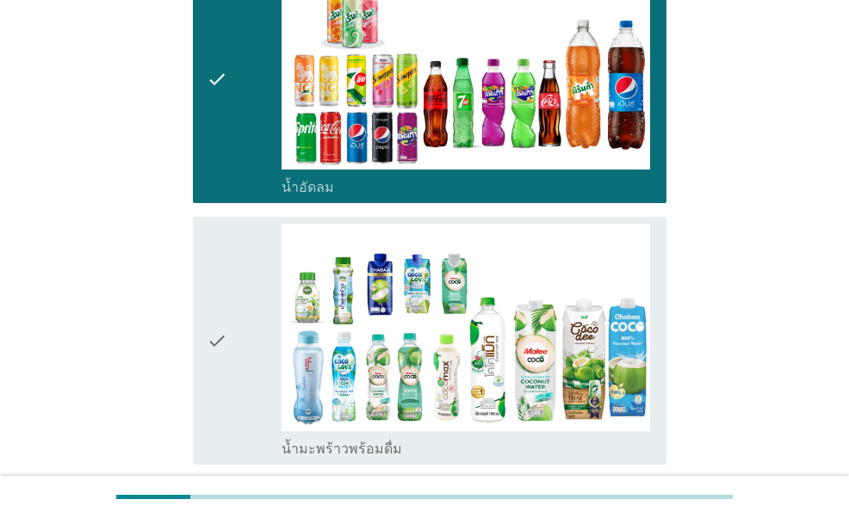
scroll to position [2066, 0]
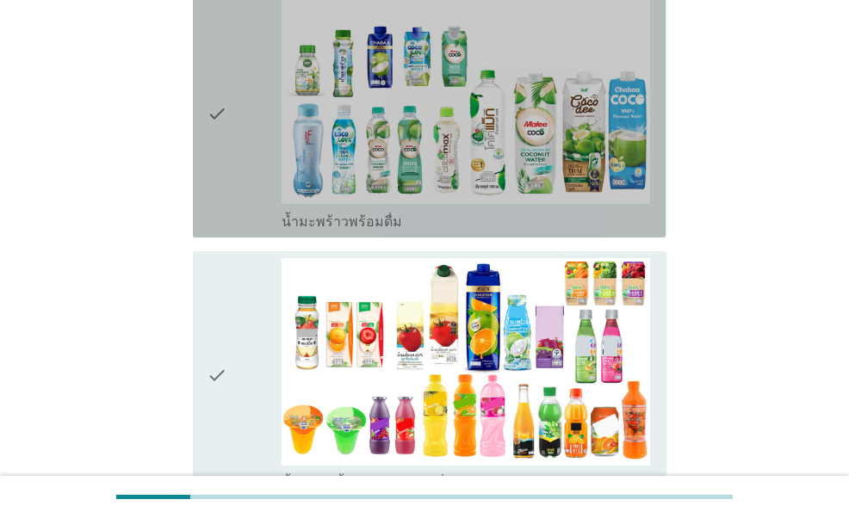
click at [227, 178] on div "check" at bounding box center [244, 114] width 74 height 234
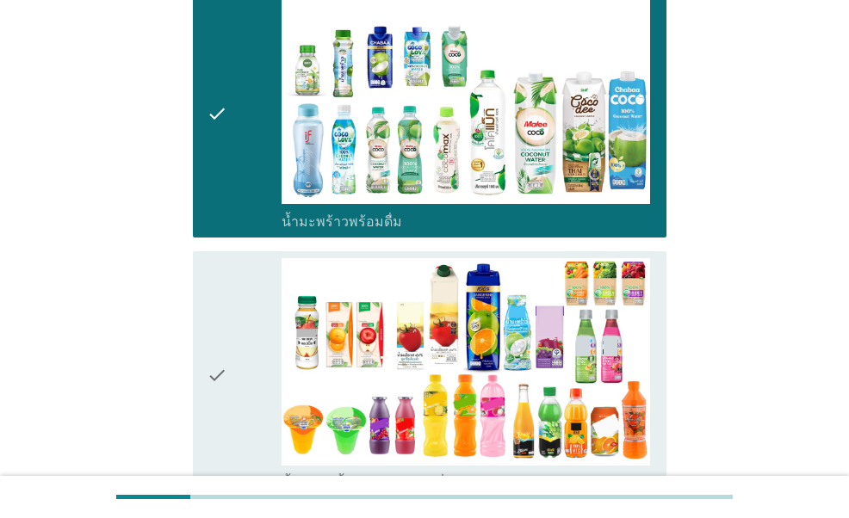
click at [230, 318] on div "check" at bounding box center [244, 375] width 74 height 234
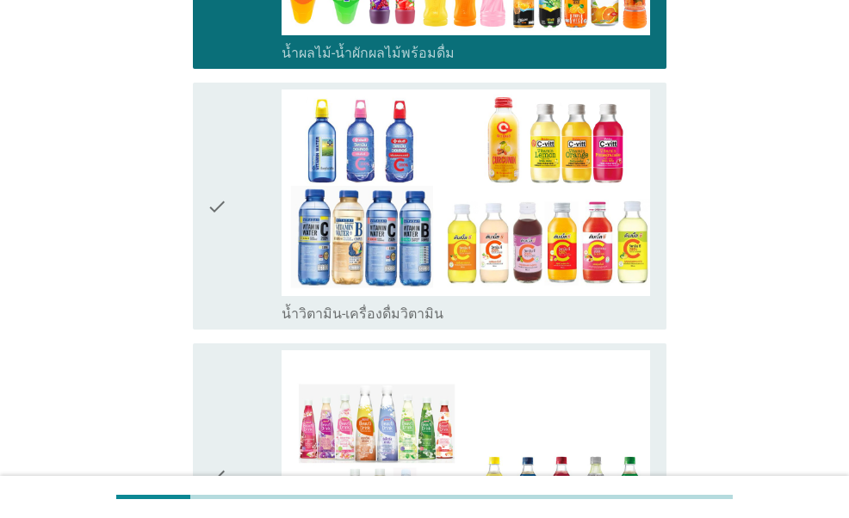
click at [238, 195] on div "check" at bounding box center [244, 207] width 74 height 234
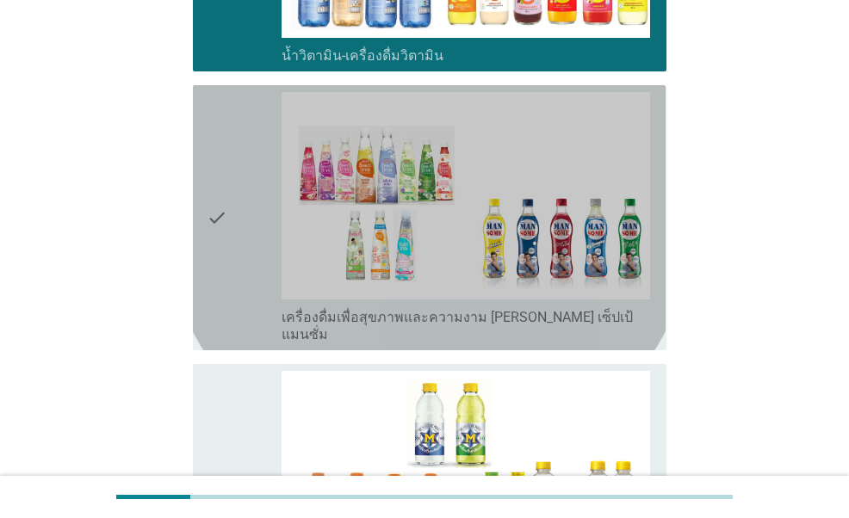
click at [216, 197] on icon "check" at bounding box center [217, 217] width 21 height 251
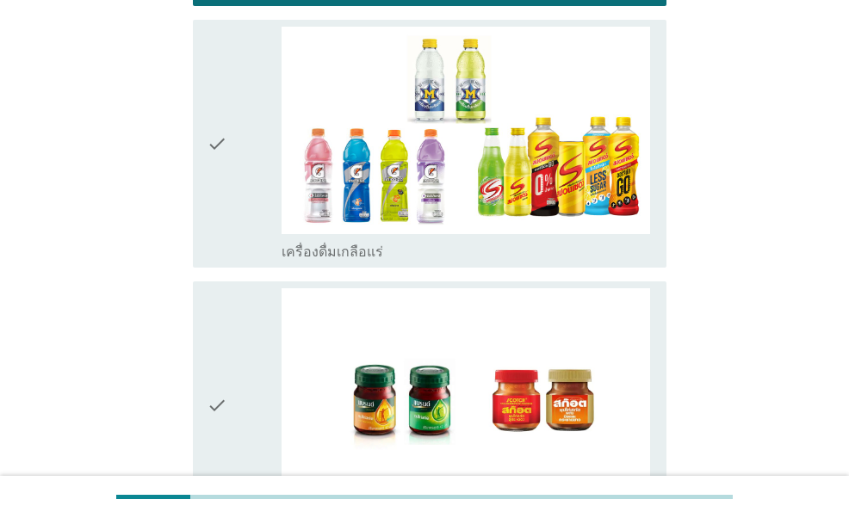
click at [228, 152] on div "check" at bounding box center [244, 144] width 74 height 234
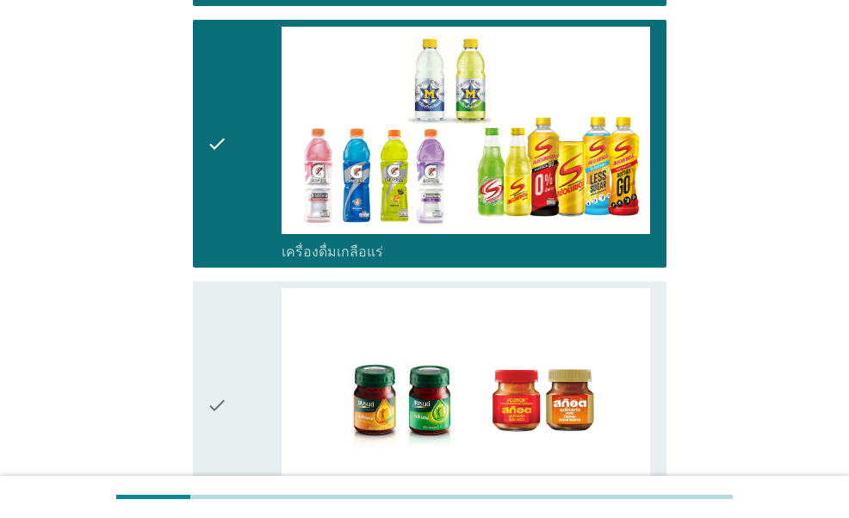
scroll to position [3321, 0]
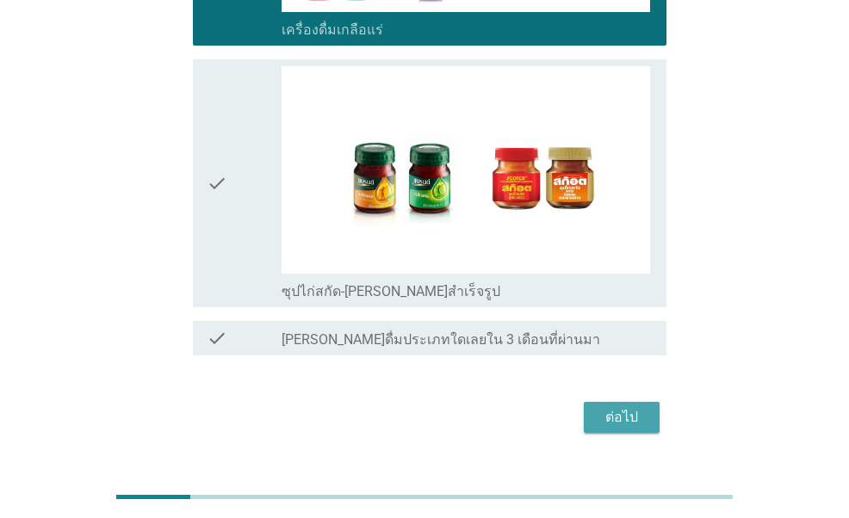
click at [613, 407] on div "ต่อไป" at bounding box center [621, 417] width 48 height 21
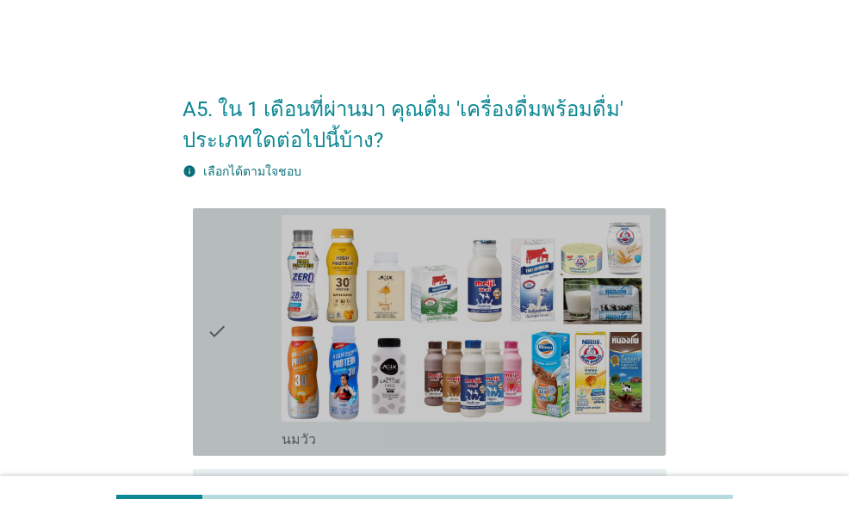
click at [251, 349] on div "check" at bounding box center [244, 332] width 74 height 234
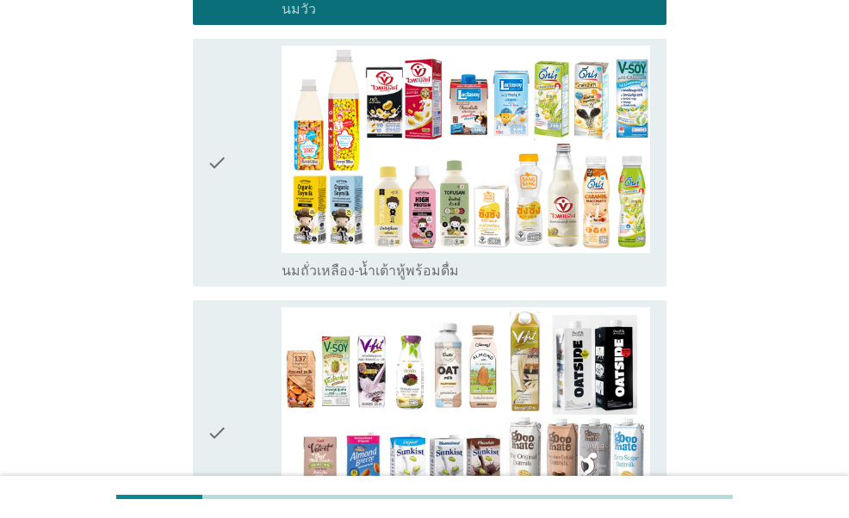
click at [251, 264] on div "check" at bounding box center [244, 163] width 74 height 234
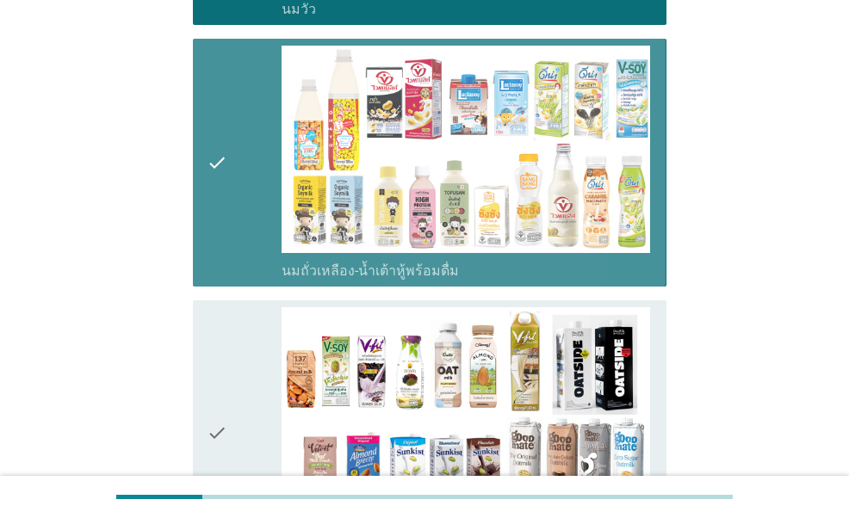
click at [246, 341] on div "check" at bounding box center [244, 432] width 74 height 251
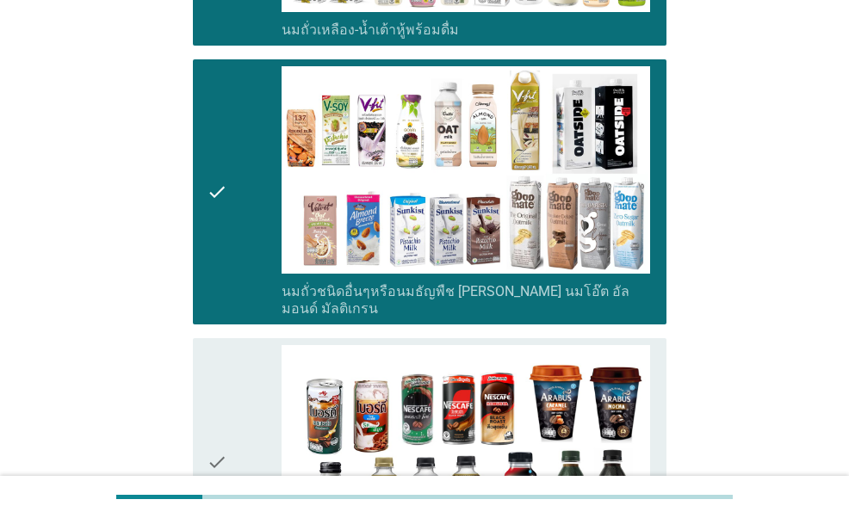
scroll to position [861, 0]
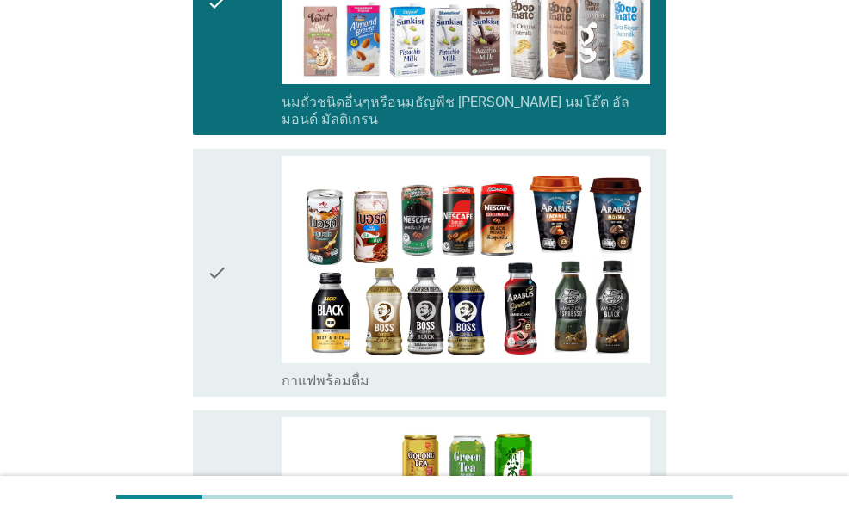
click at [231, 306] on div "check" at bounding box center [244, 273] width 74 height 234
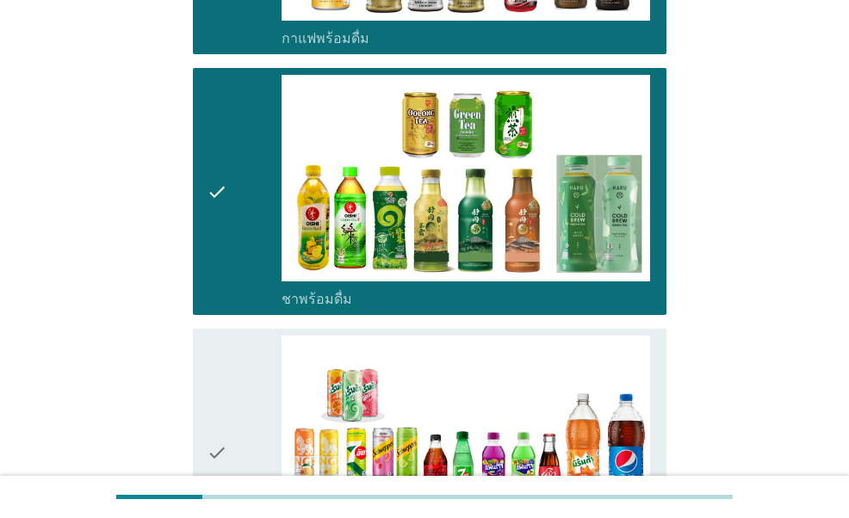
scroll to position [1377, 0]
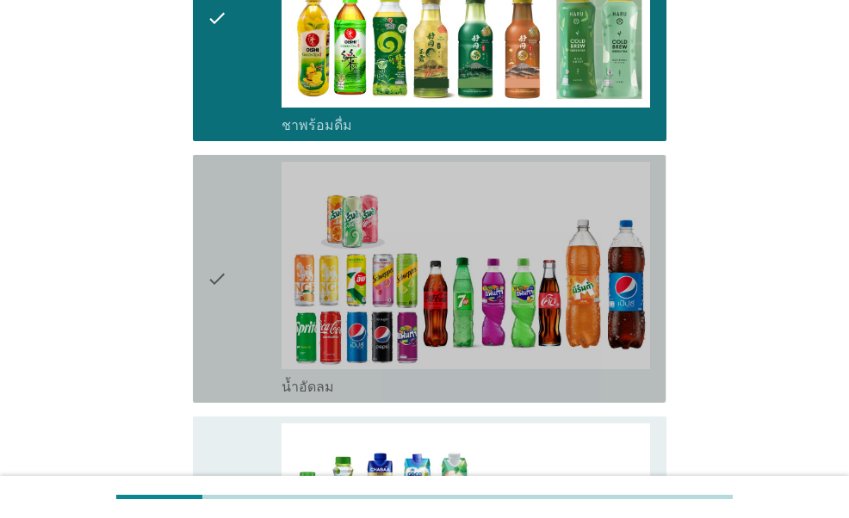
click at [210, 350] on icon "check" at bounding box center [217, 279] width 21 height 234
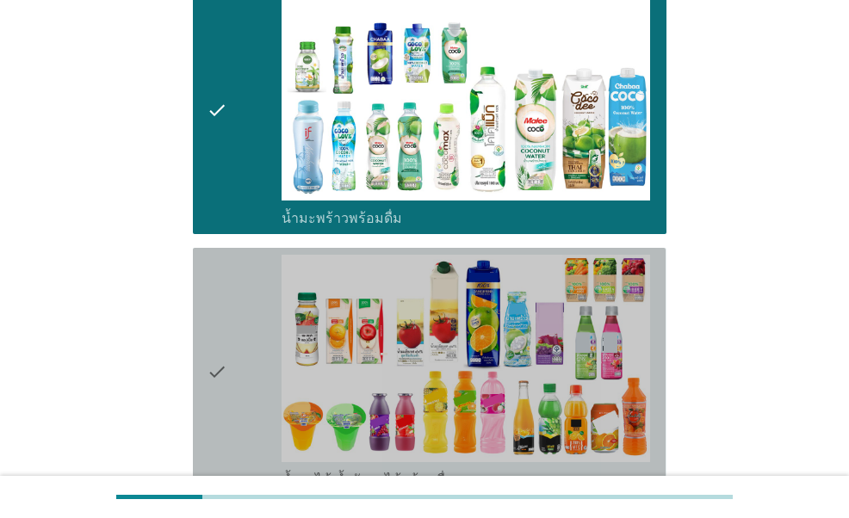
click at [212, 334] on icon "check" at bounding box center [217, 372] width 21 height 234
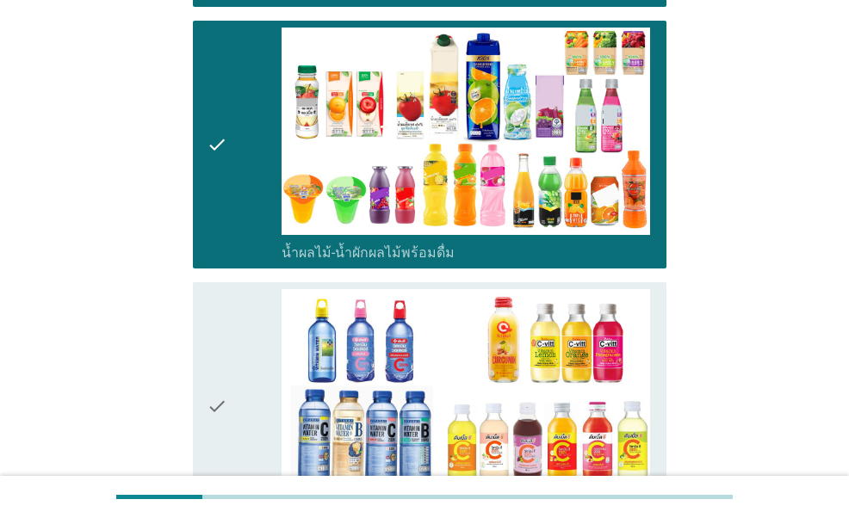
scroll to position [2238, 0]
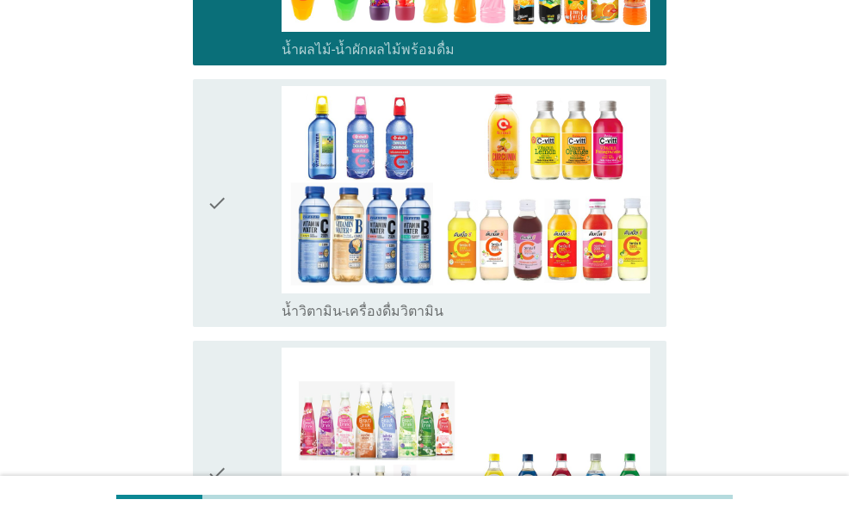
click at [244, 191] on div "check" at bounding box center [244, 203] width 74 height 234
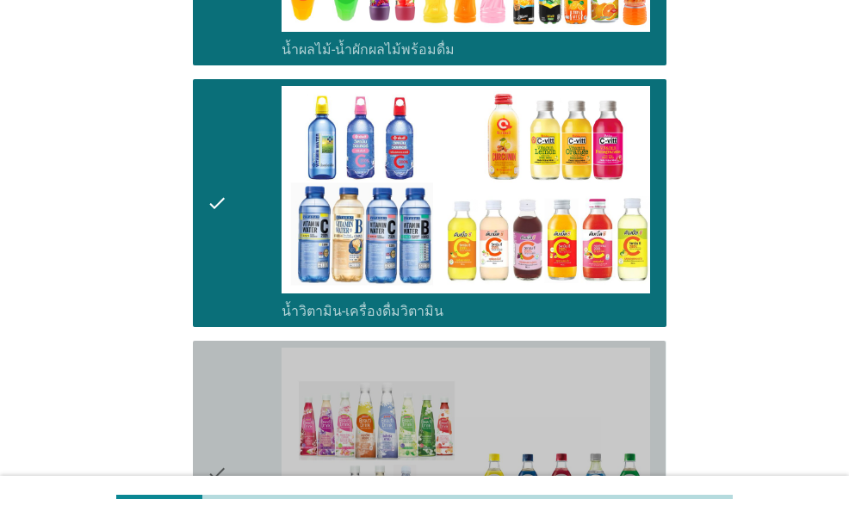
click at [240, 376] on div "check" at bounding box center [244, 473] width 74 height 251
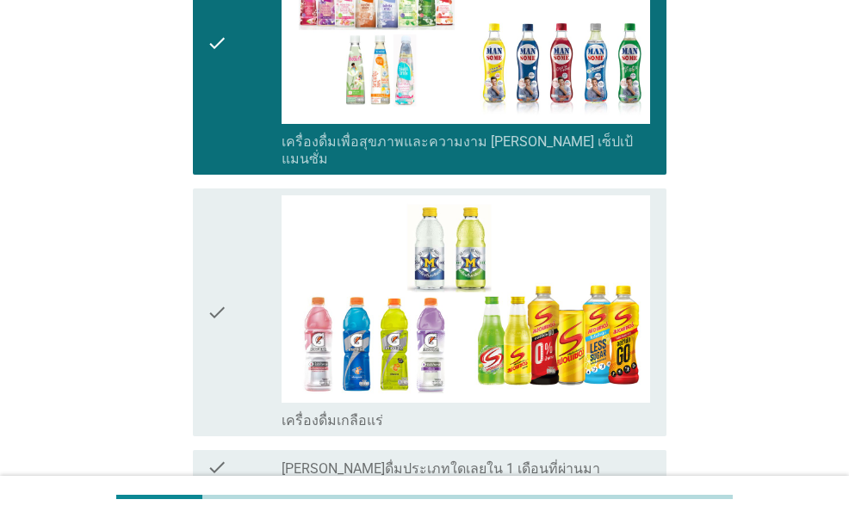
click at [241, 275] on div "check" at bounding box center [244, 312] width 74 height 234
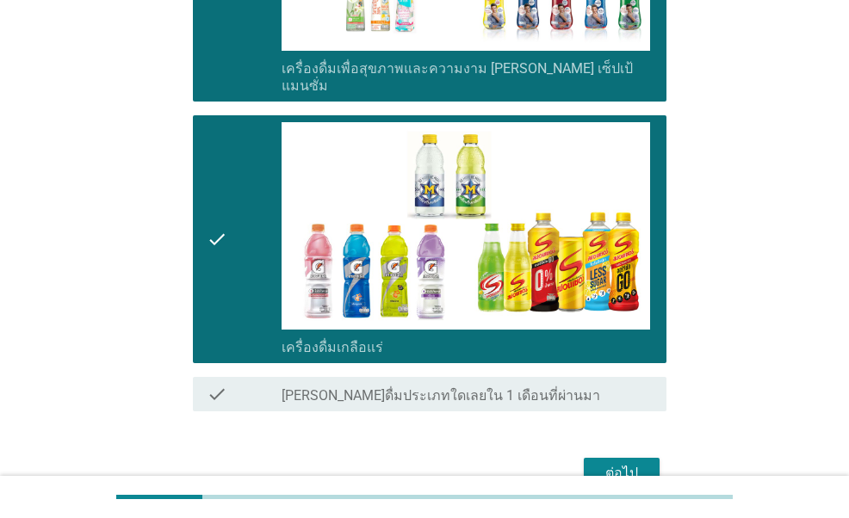
scroll to position [2798, 0]
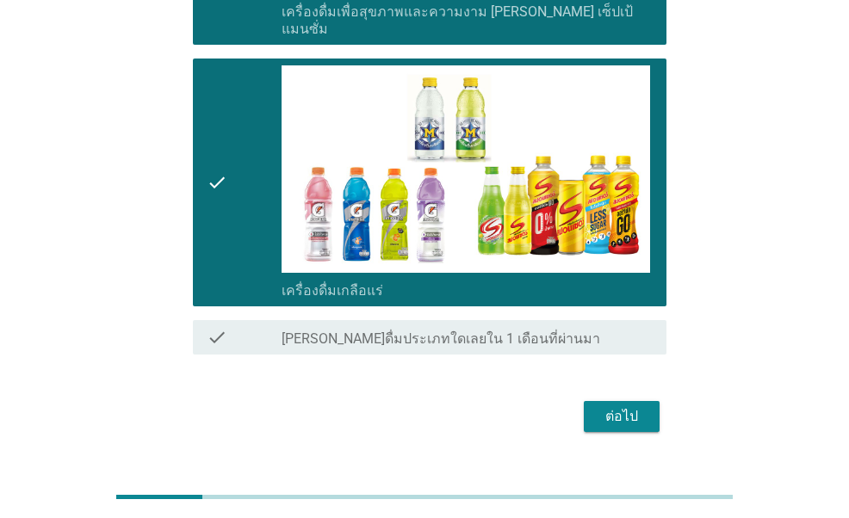
click at [634, 406] on div "ต่อไป" at bounding box center [621, 416] width 48 height 21
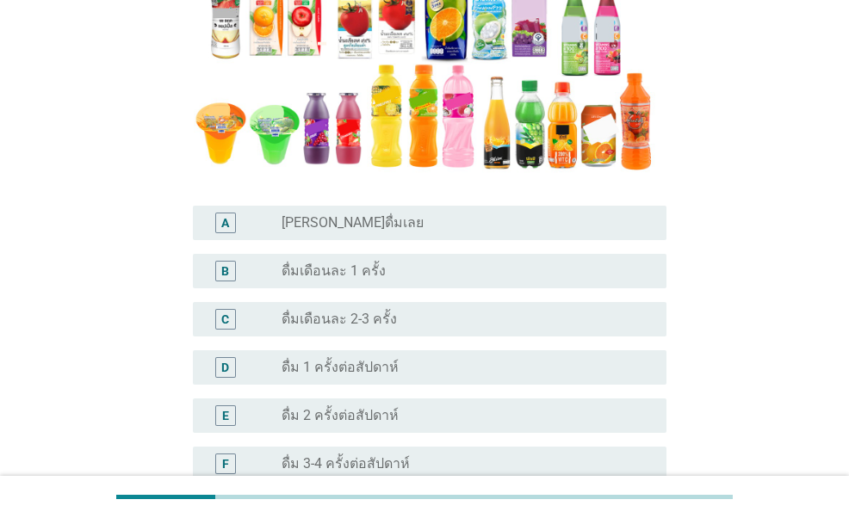
scroll to position [430, 0]
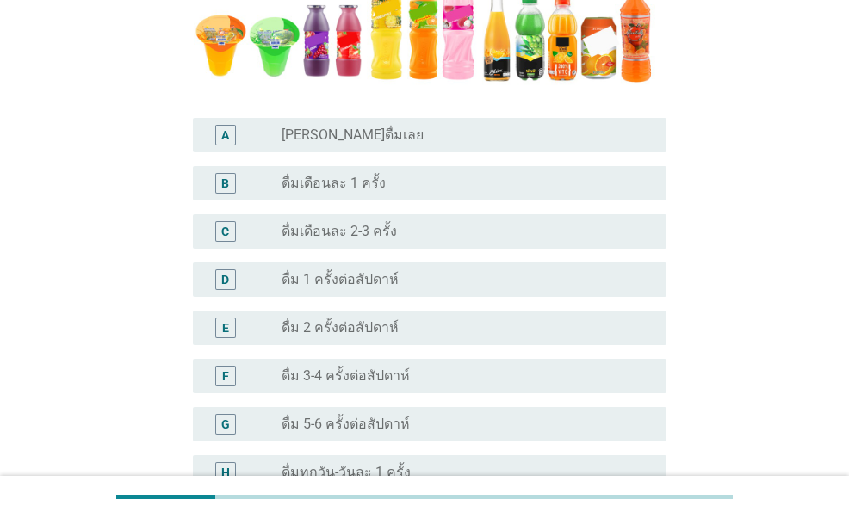
click at [396, 281] on div "radio_button_unchecked ดื่ม 1 ครั้งต่อสัปดาห์" at bounding box center [459, 279] width 357 height 17
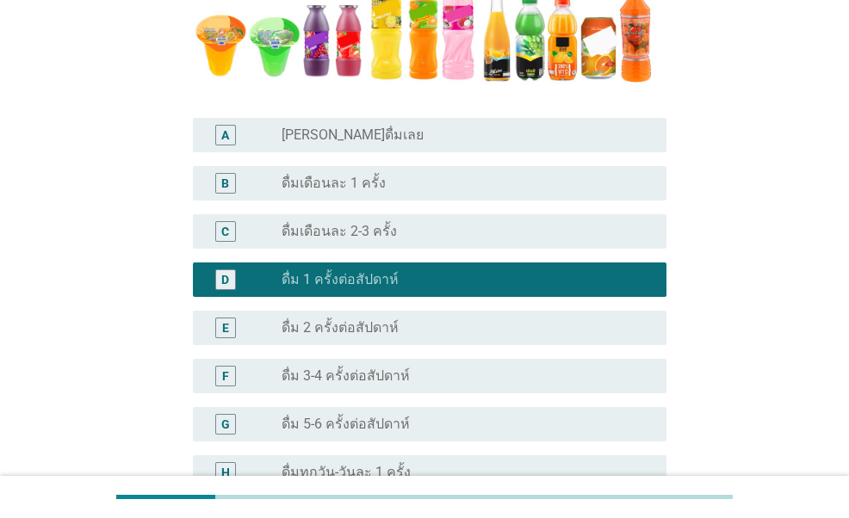
click at [415, 328] on div "radio_button_unchecked ดื่ม 2 ครั้งต่อสัปดาห์" at bounding box center [459, 327] width 357 height 17
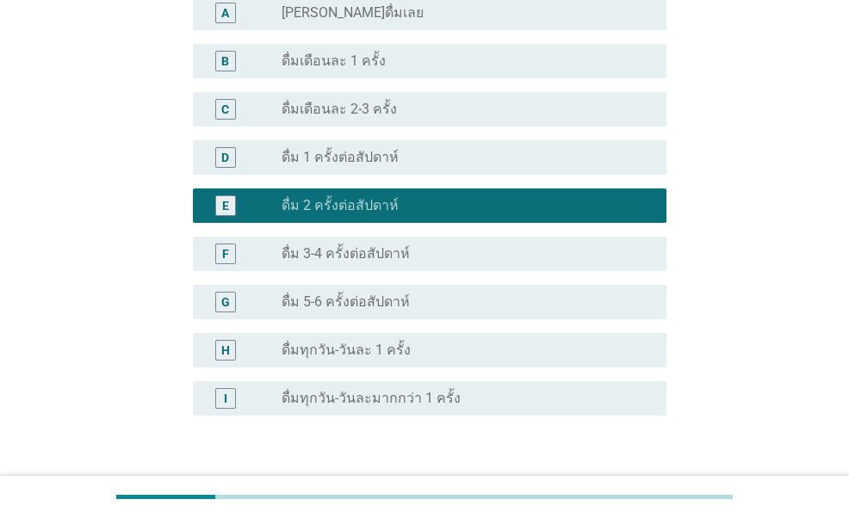
scroll to position [603, 0]
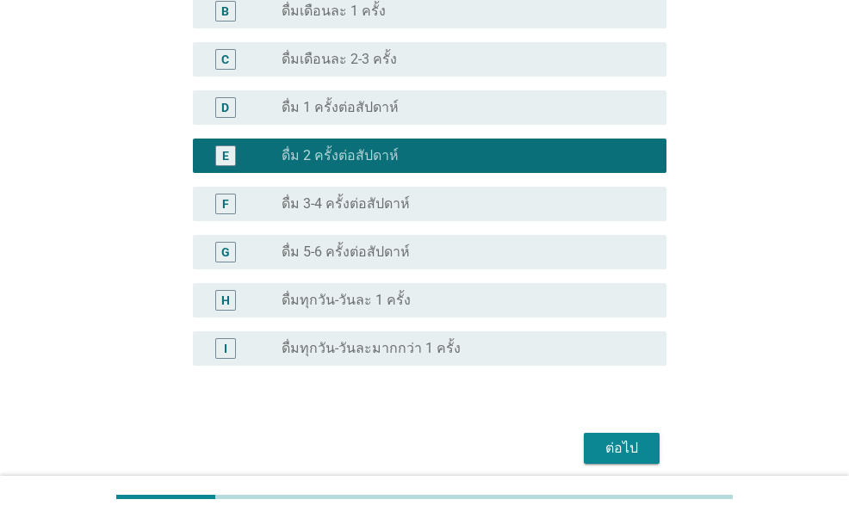
click at [618, 448] on div "ต่อไป" at bounding box center [621, 448] width 48 height 21
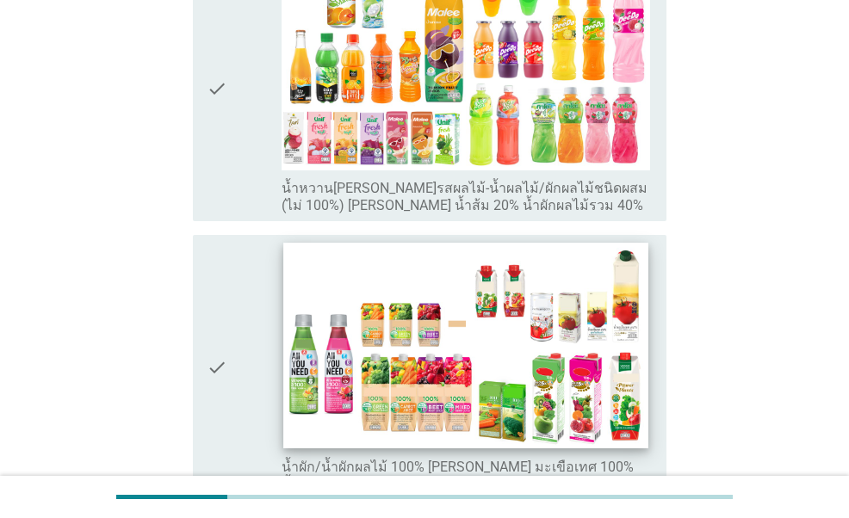
scroll to position [430, 0]
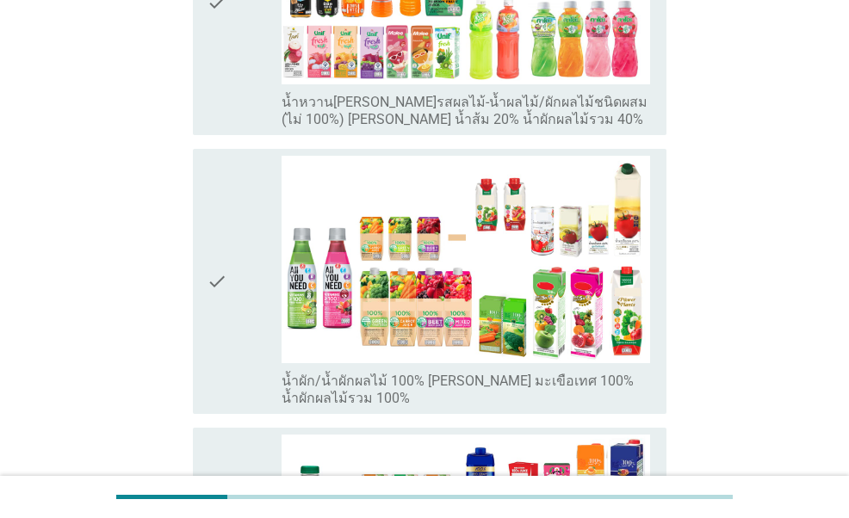
click at [253, 318] on div "check" at bounding box center [244, 281] width 74 height 251
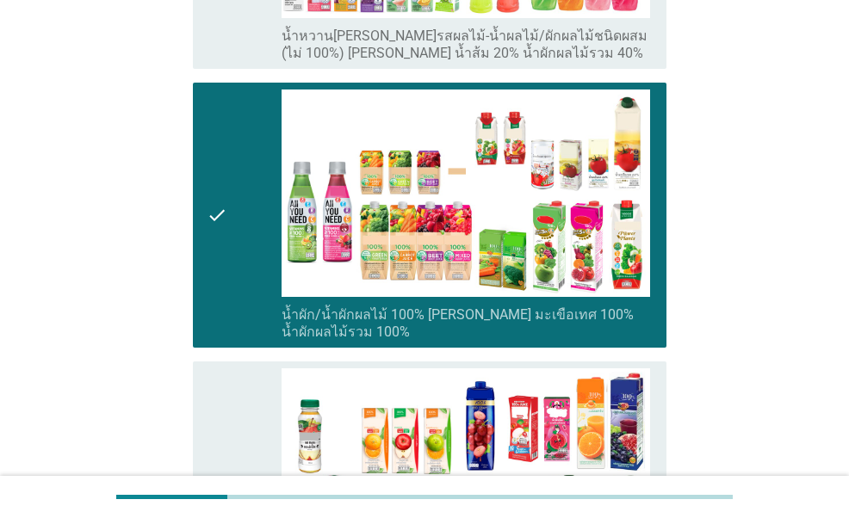
scroll to position [689, 0]
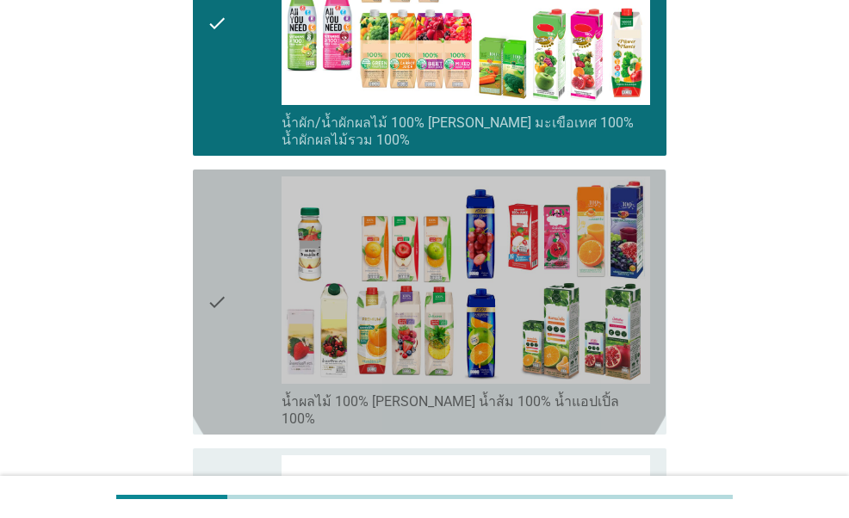
click at [225, 287] on icon "check" at bounding box center [217, 301] width 21 height 251
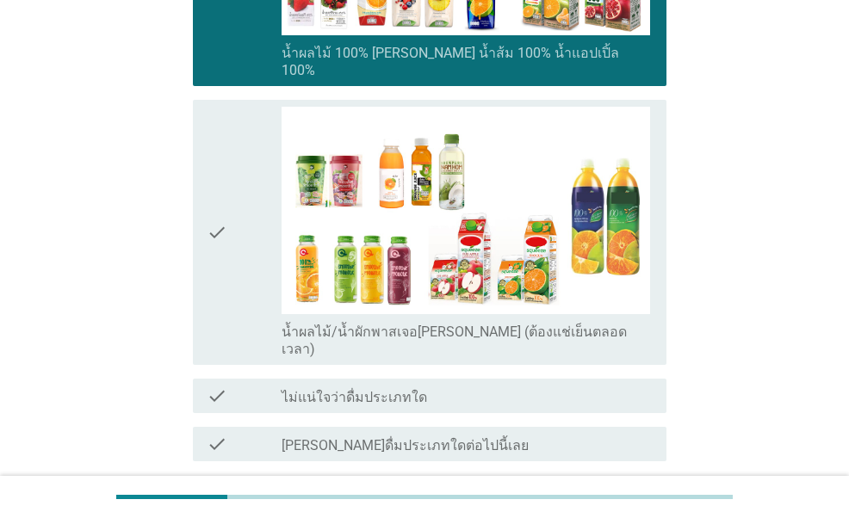
scroll to position [1114, 0]
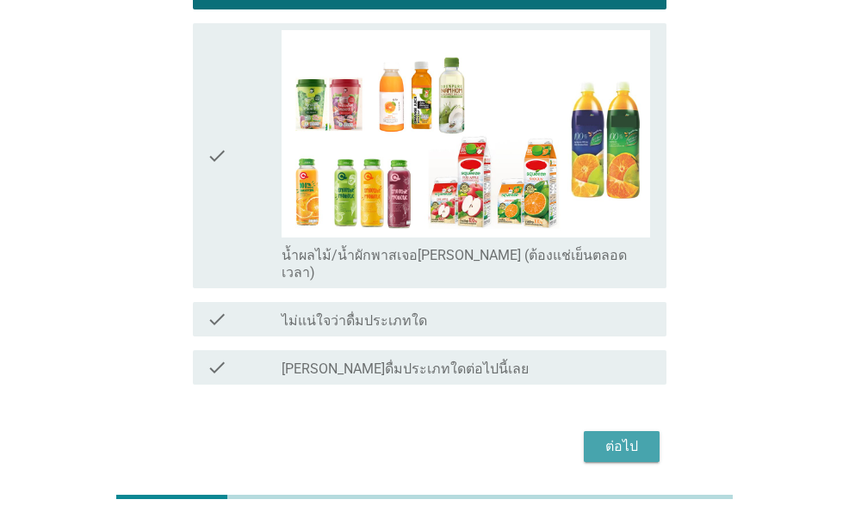
click at [613, 436] on div "ต่อไป" at bounding box center [621, 446] width 48 height 21
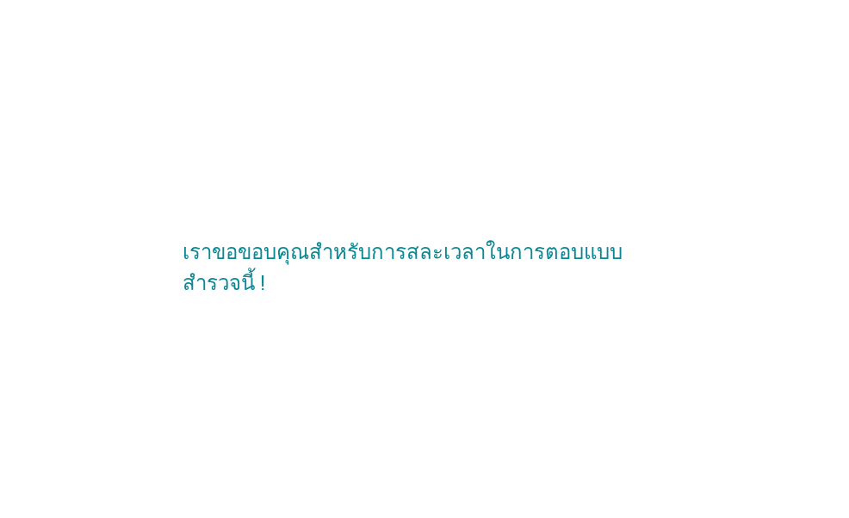
scroll to position [0, 0]
